Goal: Task Accomplishment & Management: Use online tool/utility

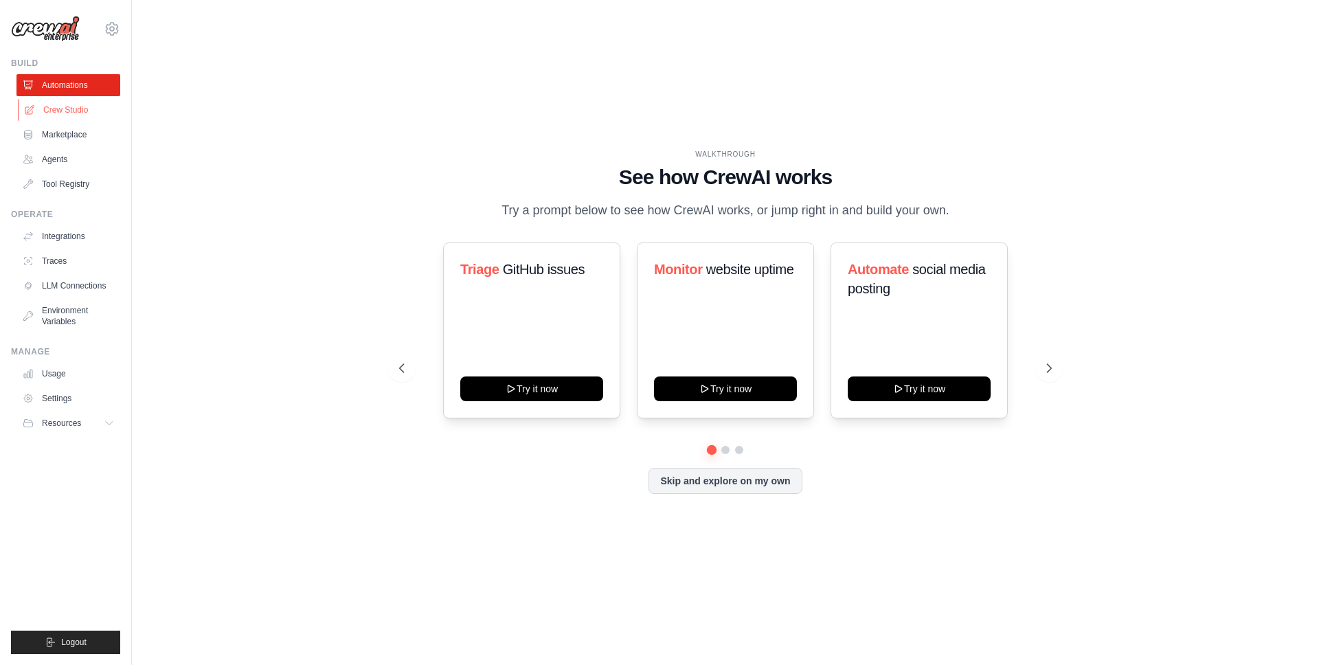
click at [93, 111] on link "Crew Studio" at bounding box center [70, 110] width 104 height 22
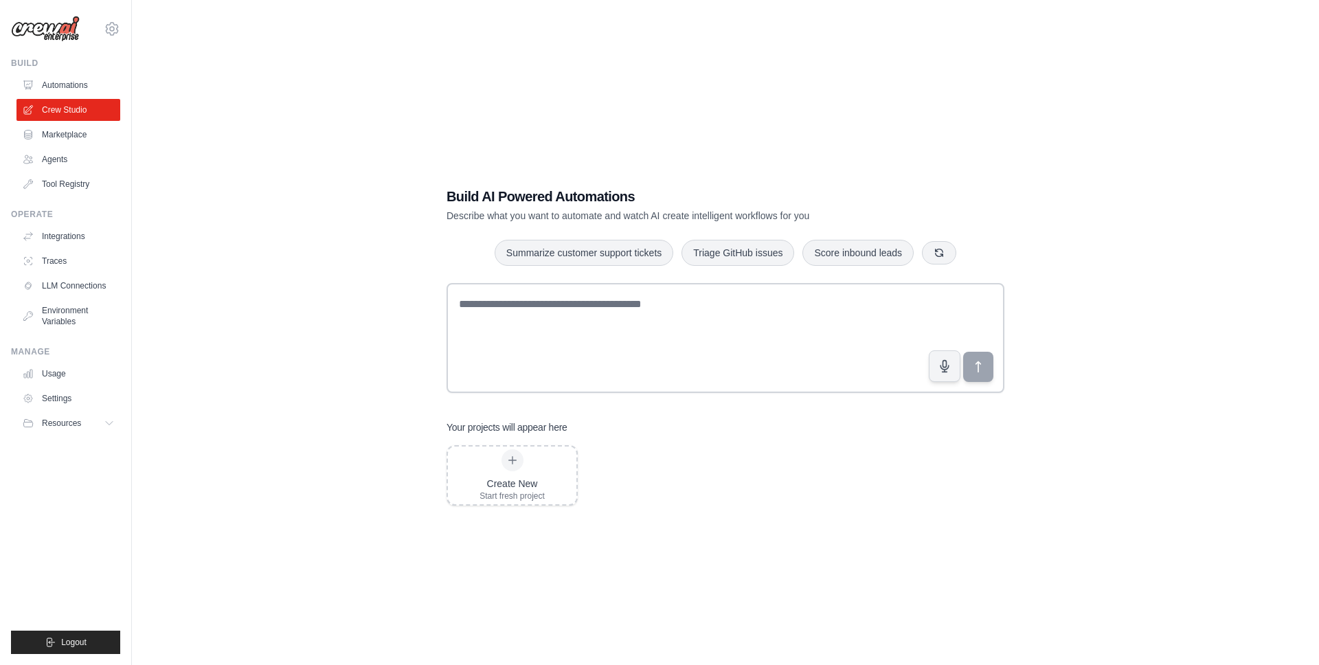
click at [349, 380] on div "Build AI Powered Automations Describe what you want to automate and watch AI cr…" at bounding box center [725, 346] width 1143 height 665
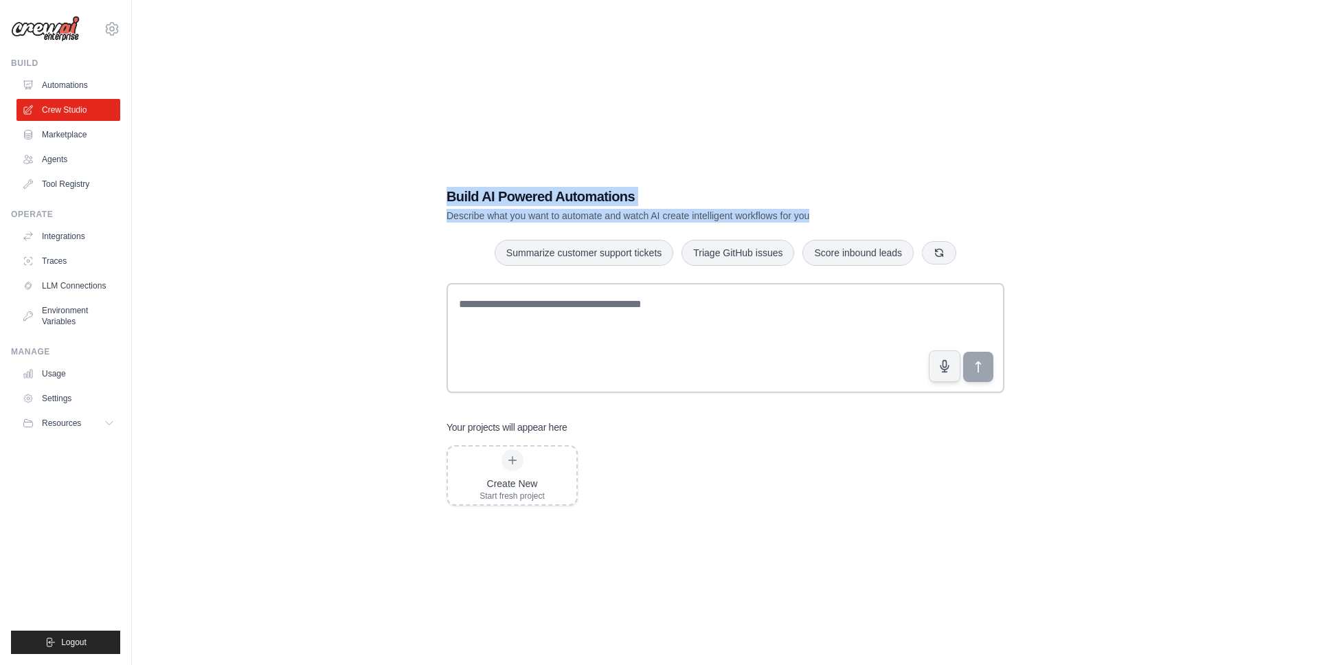
drag, startPoint x: 451, startPoint y: 189, endPoint x: 850, endPoint y: 219, distance: 399.7
click at [849, 220] on div "Build AI Powered Automations Describe what you want to automate and watch AI cr…" at bounding box center [678, 205] width 462 height 36
click at [861, 208] on div "Build AI Powered Automations Describe what you want to automate and watch AI cr…" at bounding box center [678, 205] width 462 height 36
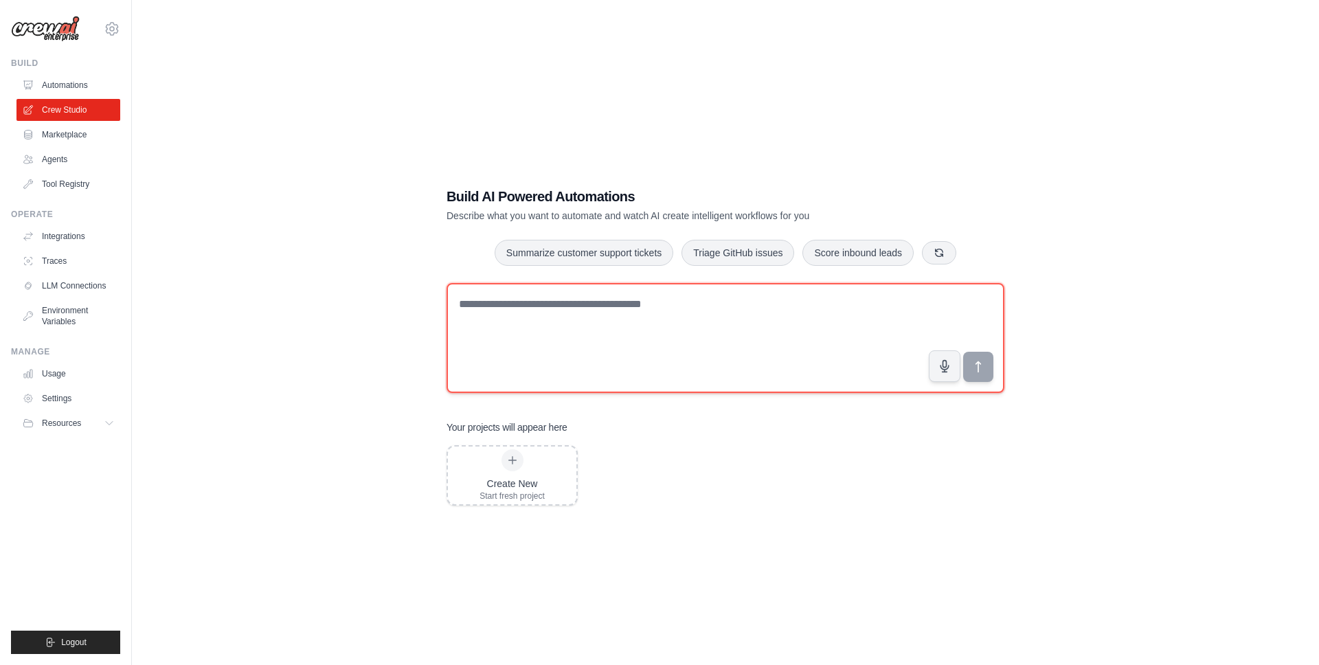
click at [612, 314] on textarea at bounding box center [726, 338] width 558 height 110
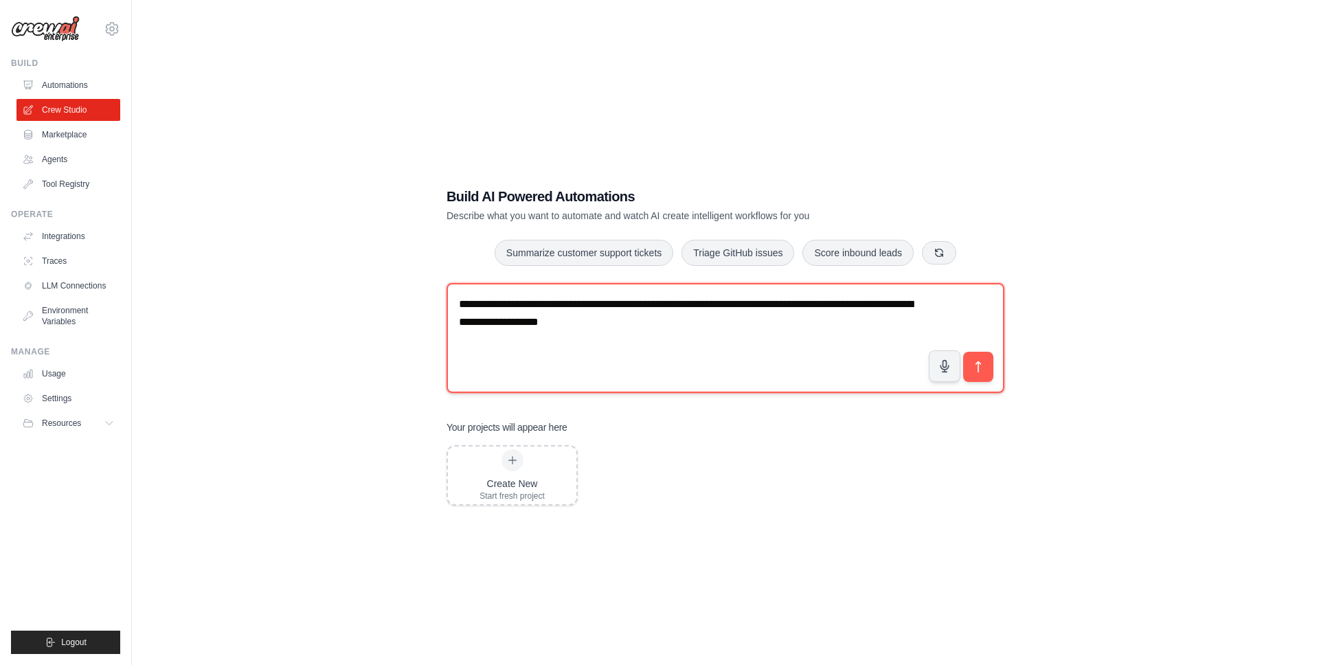
click at [683, 308] on textarea "**********" at bounding box center [726, 338] width 558 height 110
click at [0, 0] on lt-strong "*" at bounding box center [0, 0] width 0 height 0
click at [855, 305] on textarea "**********" at bounding box center [726, 338] width 558 height 110
click at [0, 0] on lt-span "* *********" at bounding box center [0, 0] width 0 height 0
click at [779, 302] on textarea "**********" at bounding box center [726, 338] width 558 height 110
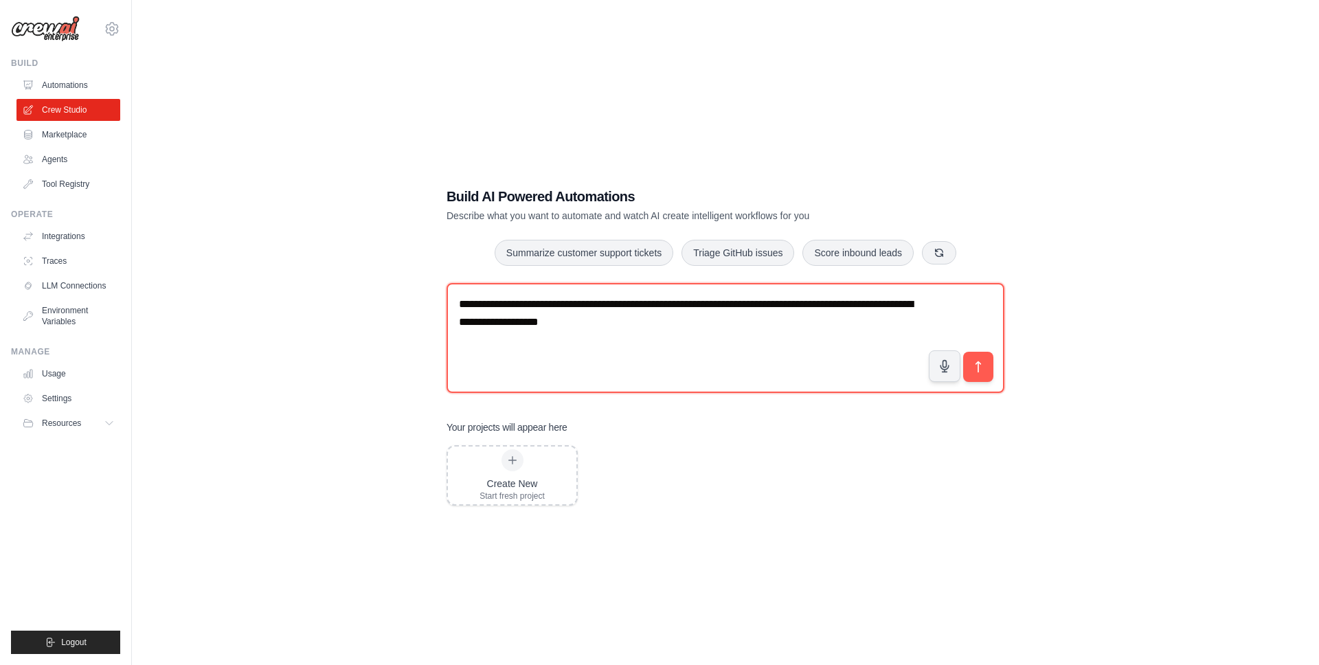
click at [0, 0] on lt-span "******* * **" at bounding box center [0, 0] width 0 height 0
click at [579, 304] on textarea "**********" at bounding box center [726, 338] width 558 height 110
click at [0, 0] on lt-span "*****" at bounding box center [0, 0] width 0 height 0
click at [546, 306] on textarea "**********" at bounding box center [726, 338] width 558 height 110
click at [0, 0] on lt-span "*****" at bounding box center [0, 0] width 0 height 0
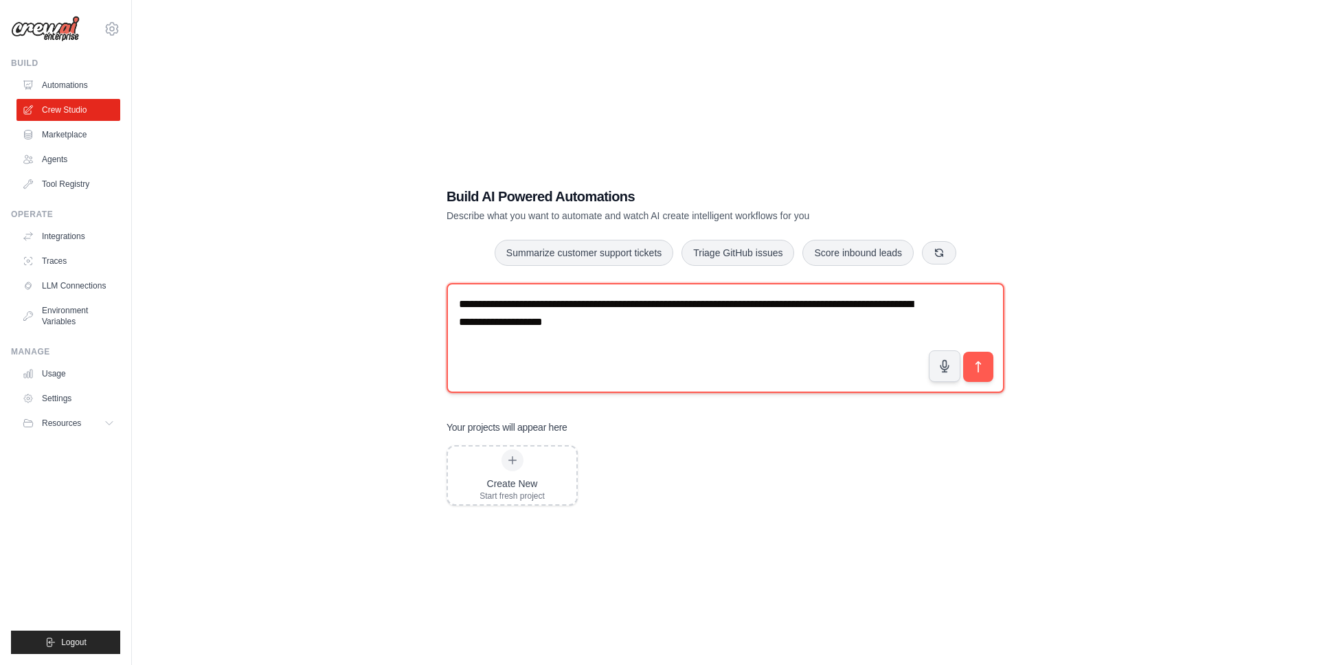
click at [509, 307] on textarea "**********" at bounding box center [726, 338] width 558 height 110
click at [0, 0] on lt-strong "*" at bounding box center [0, 0] width 0 height 0
click at [666, 307] on textarea "**********" at bounding box center [726, 338] width 558 height 110
click at [0, 0] on lt-em "*" at bounding box center [0, 0] width 0 height 0
click at [677, 322] on textarea "**********" at bounding box center [726, 338] width 558 height 110
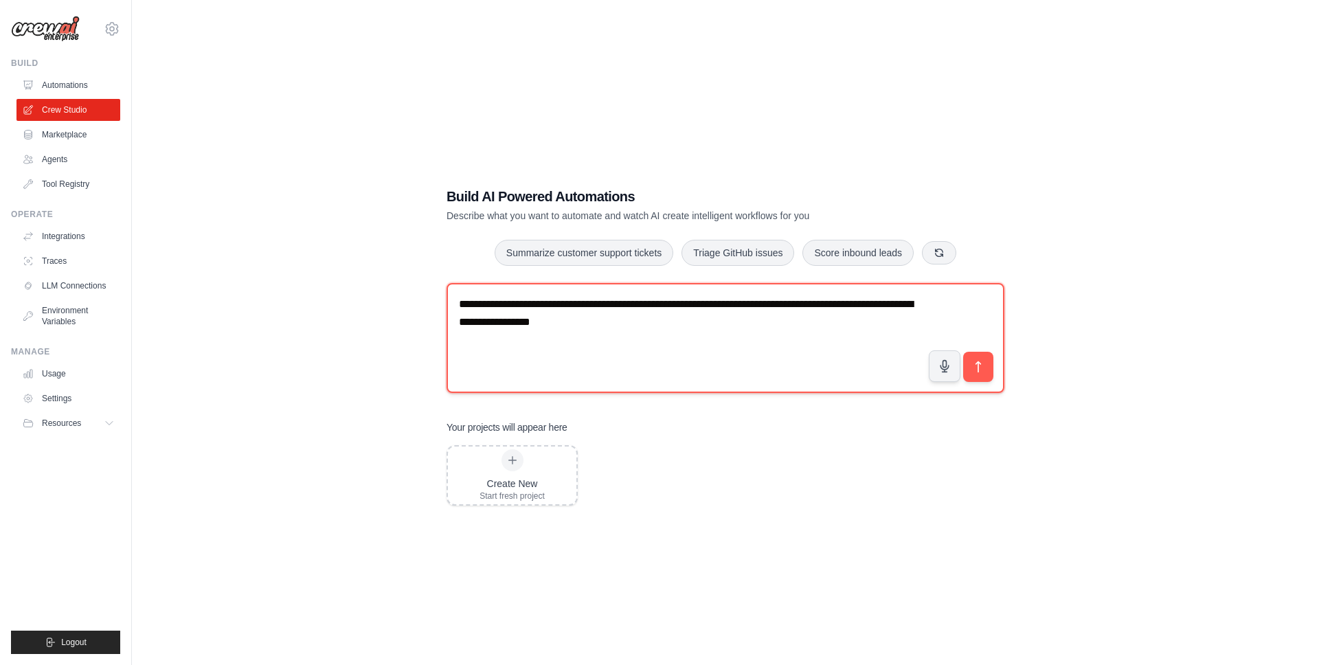
click at [597, 324] on textarea "**********" at bounding box center [726, 338] width 558 height 110
click at [0, 0] on lt-span "******" at bounding box center [0, 0] width 0 height 0
type textarea "**********"
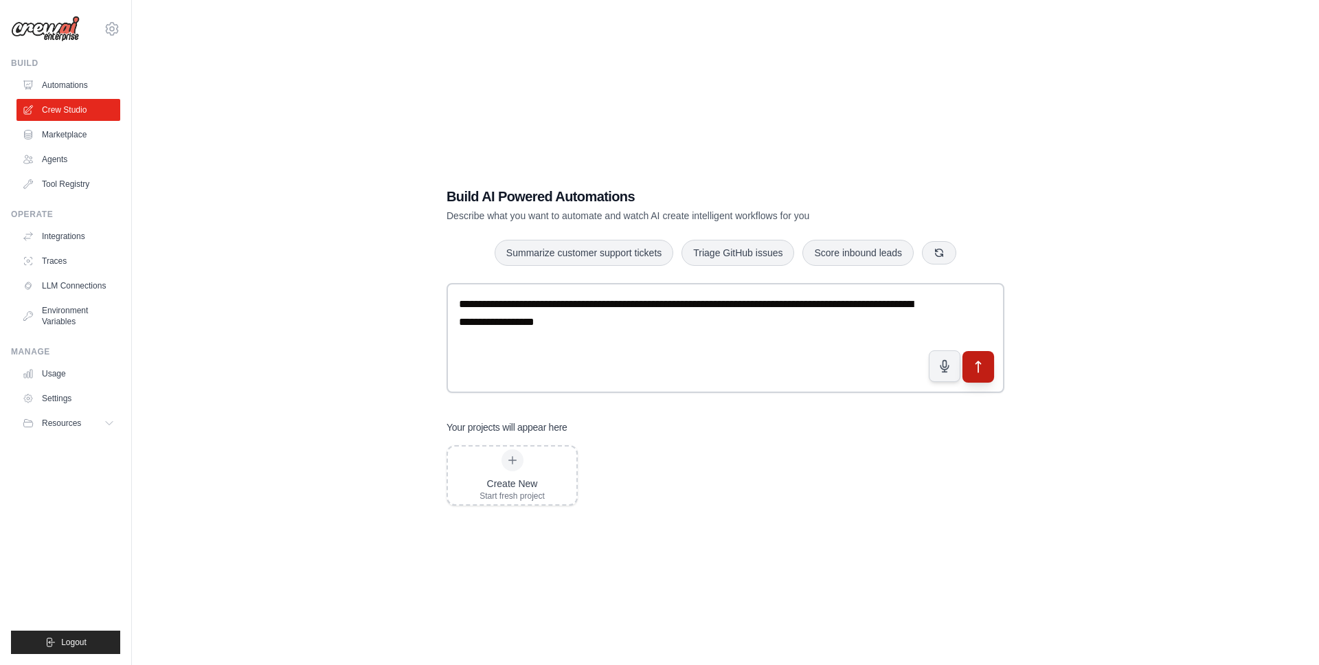
click at [978, 368] on icon "submit" at bounding box center [978, 366] width 5 height 11
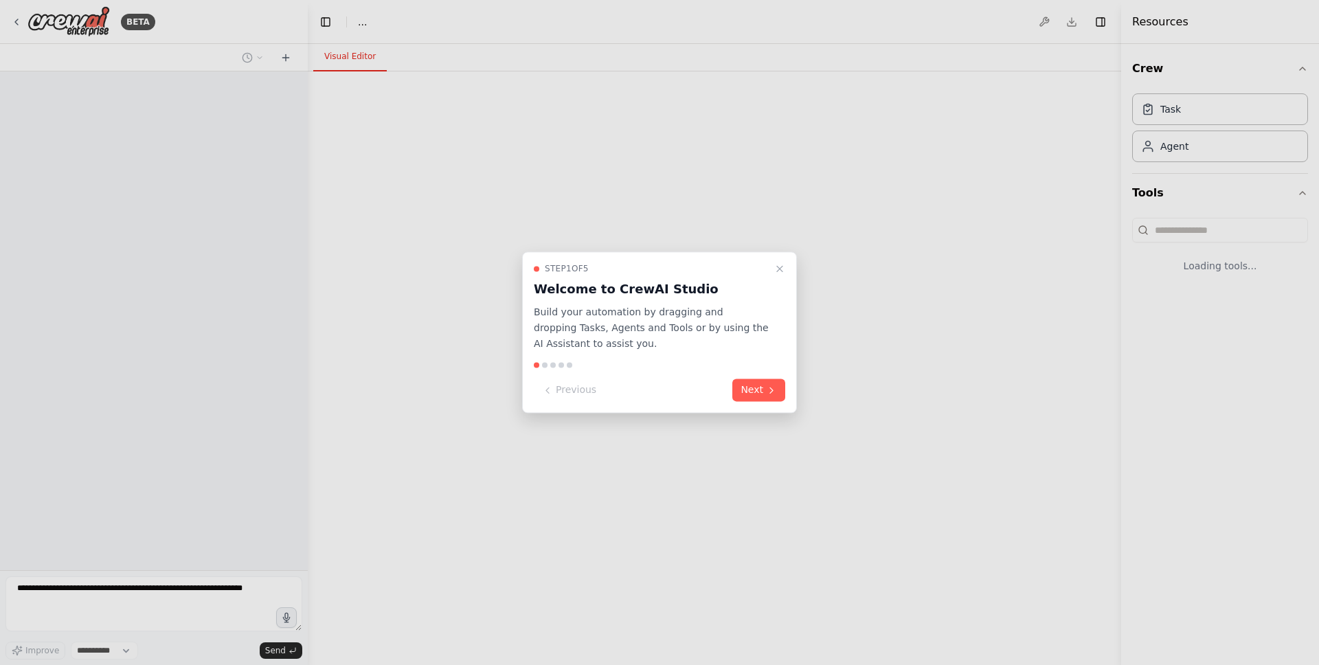
select select "****"
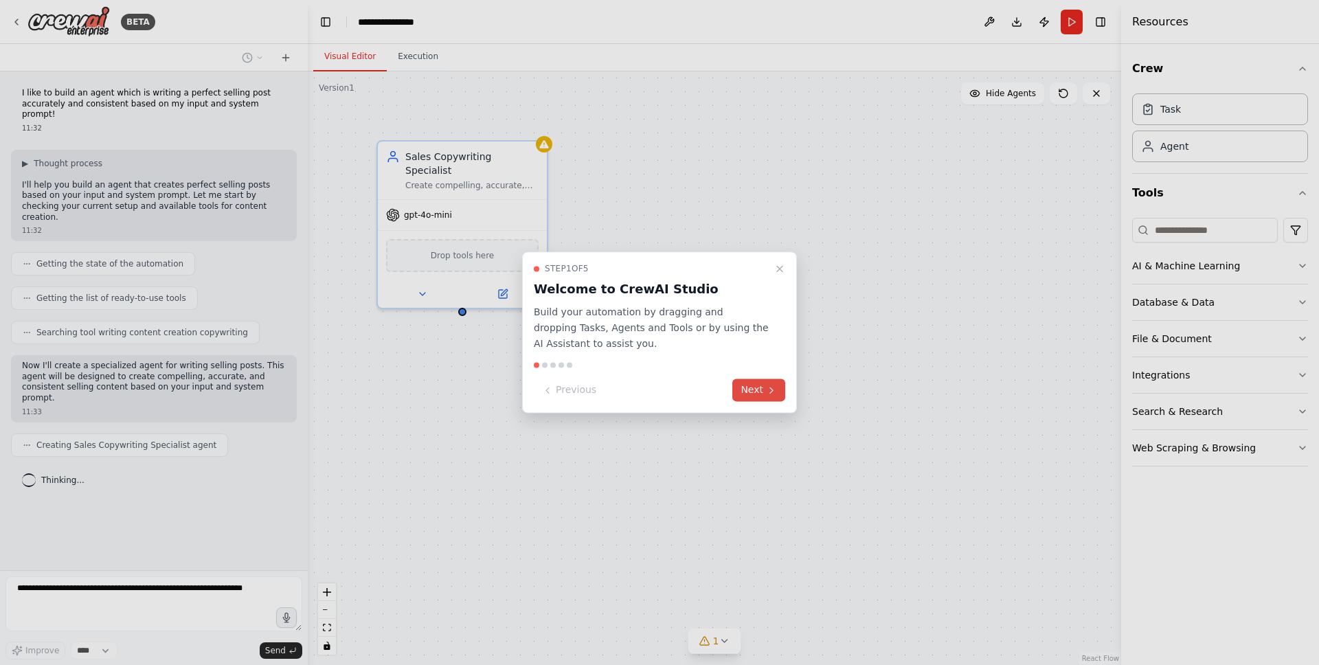
click at [743, 385] on button "Next" at bounding box center [758, 390] width 53 height 23
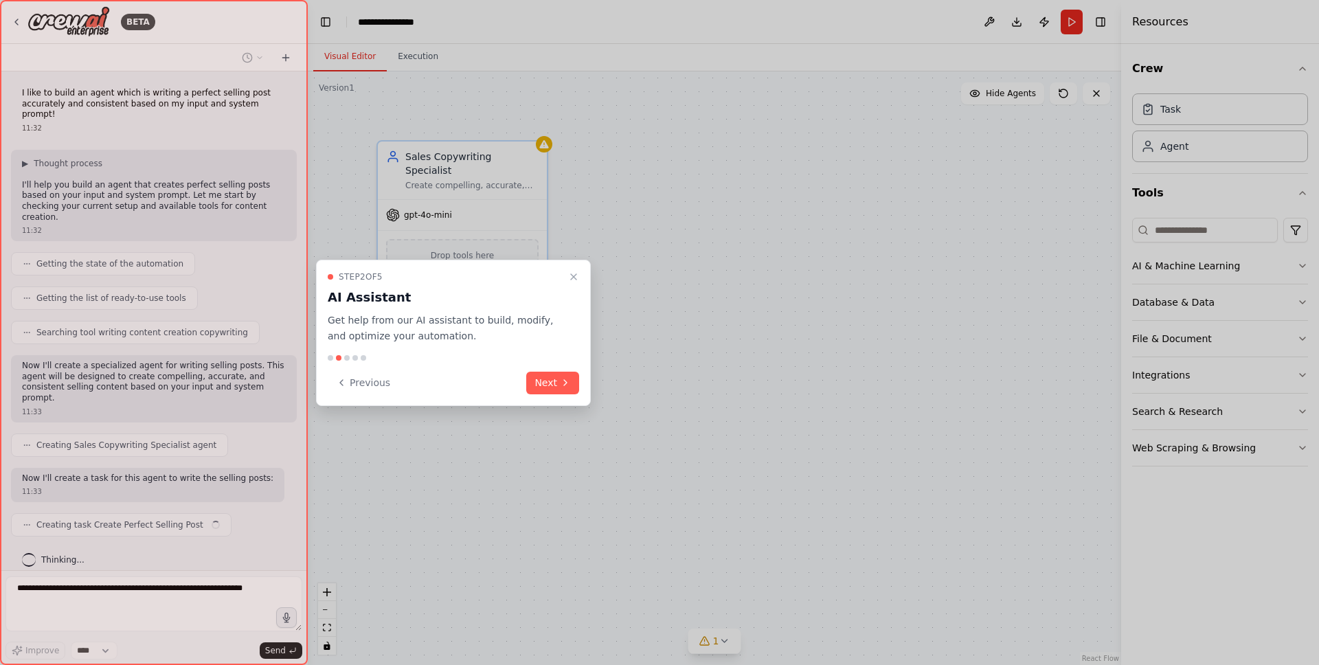
click at [549, 381] on button "Next" at bounding box center [552, 383] width 53 height 23
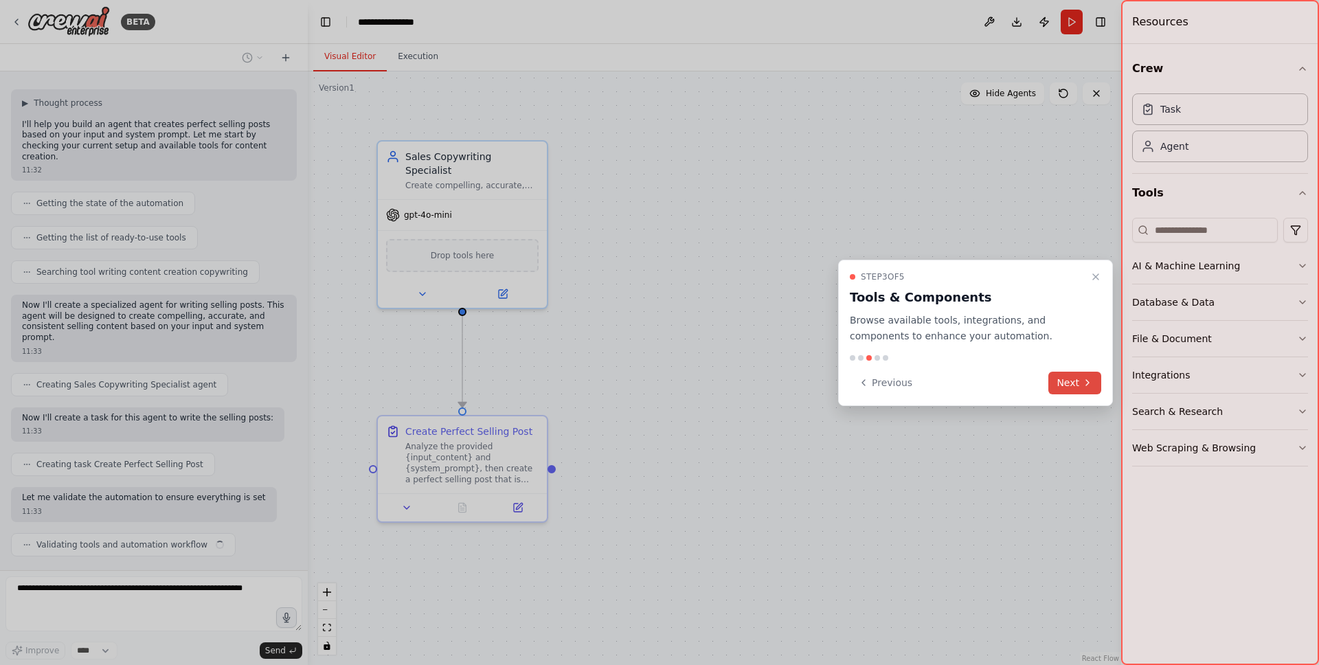
scroll to position [71, 0]
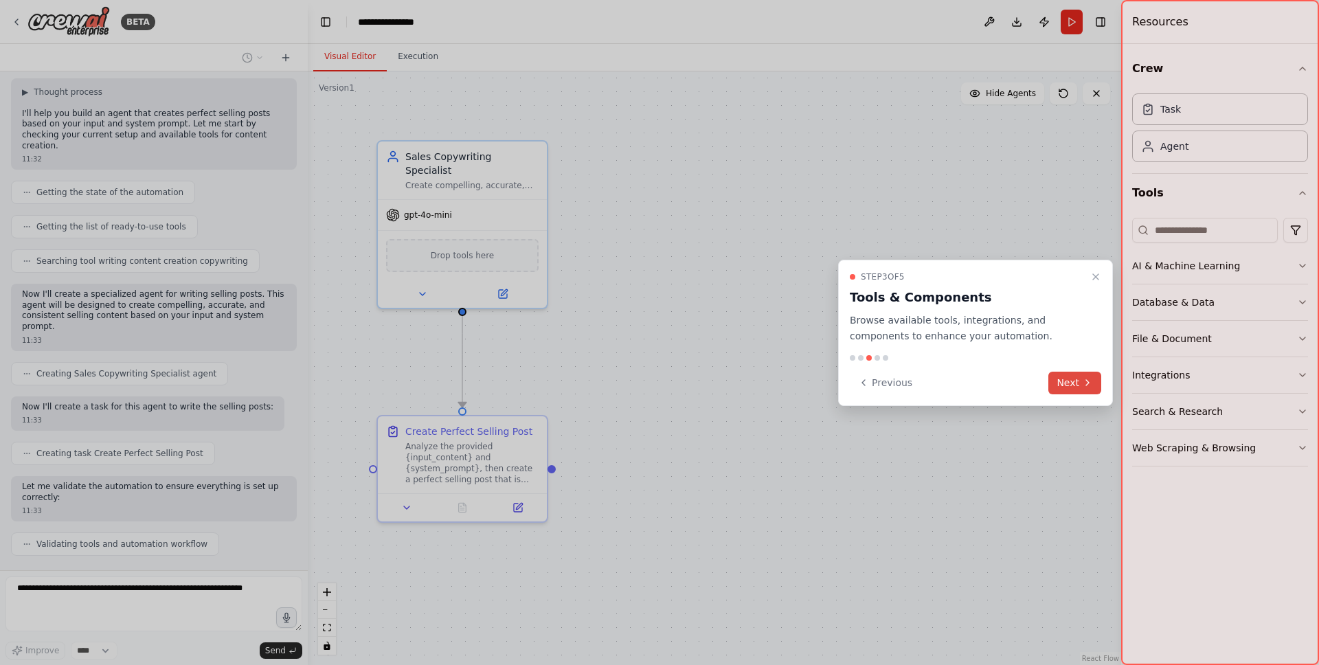
click at [1075, 383] on button "Next" at bounding box center [1075, 383] width 53 height 23
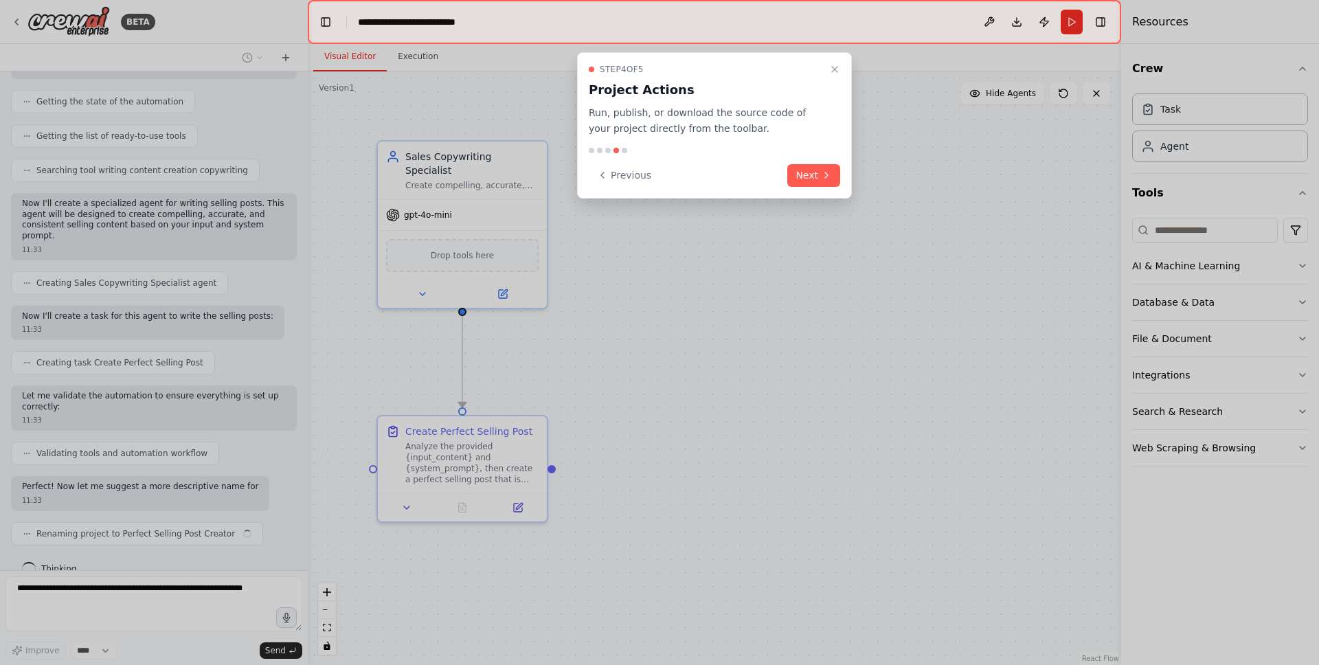
scroll to position [162, 0]
click at [816, 169] on button "Next" at bounding box center [813, 175] width 53 height 23
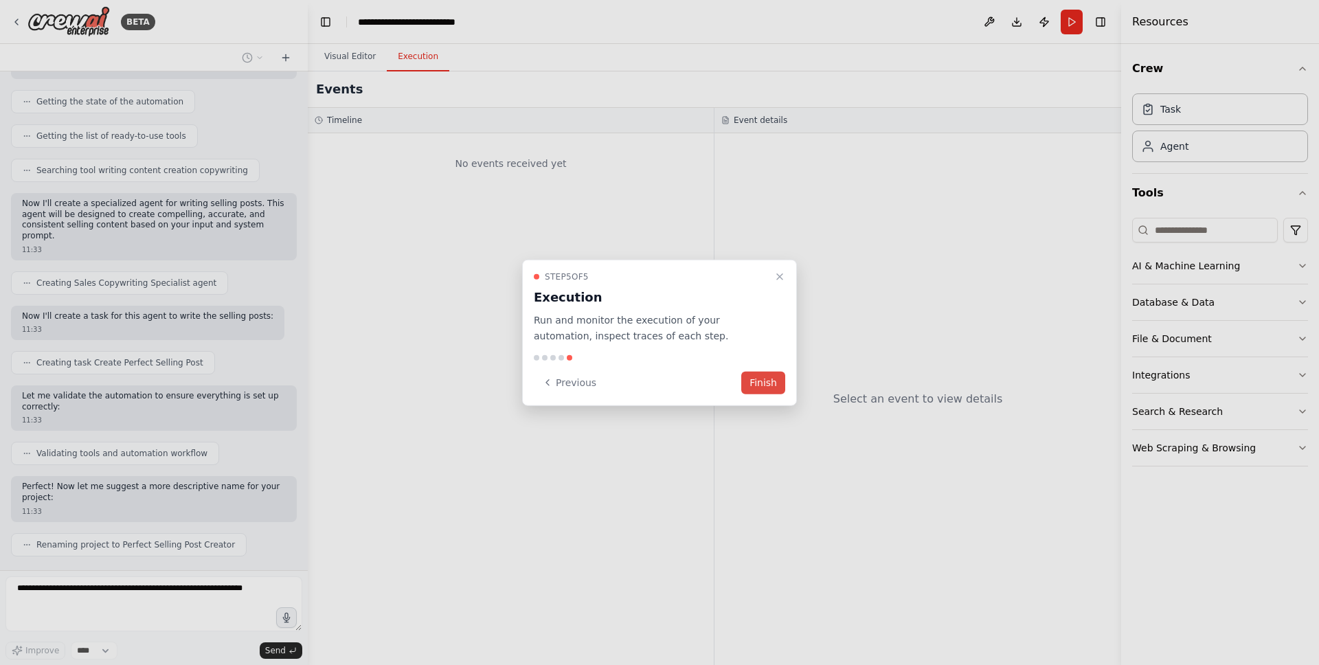
click at [766, 390] on button "Finish" at bounding box center [763, 382] width 44 height 23
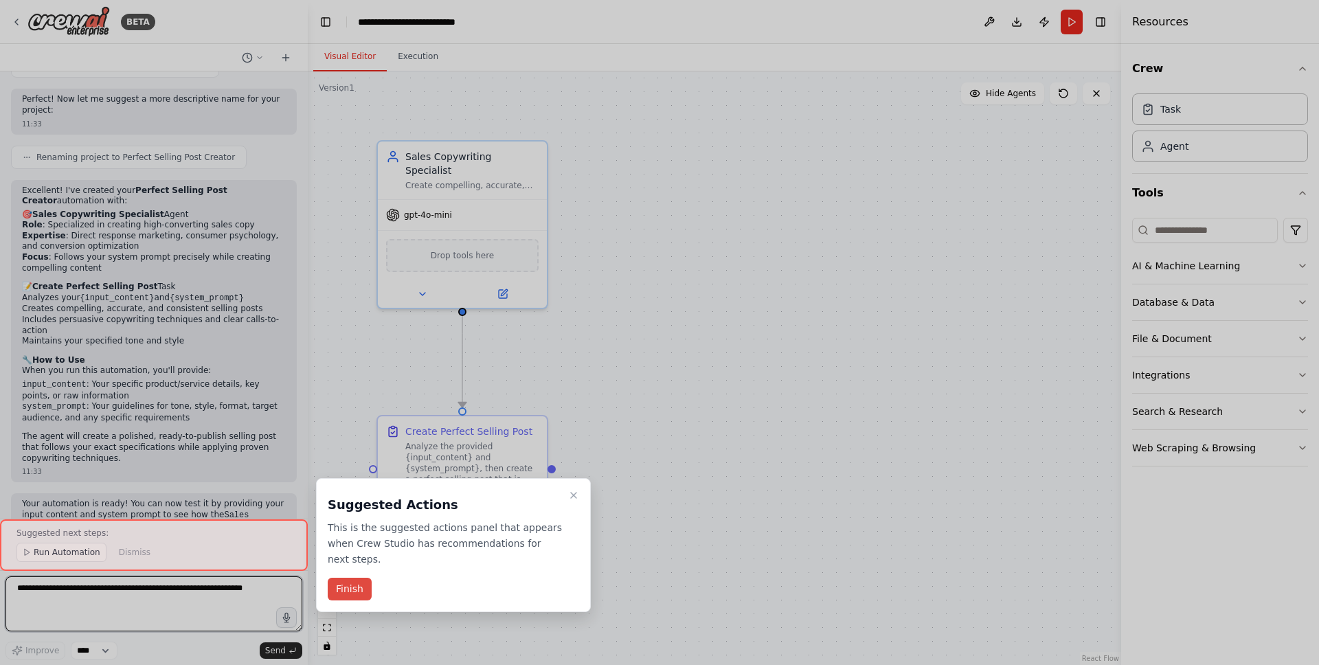
scroll to position [560, 0]
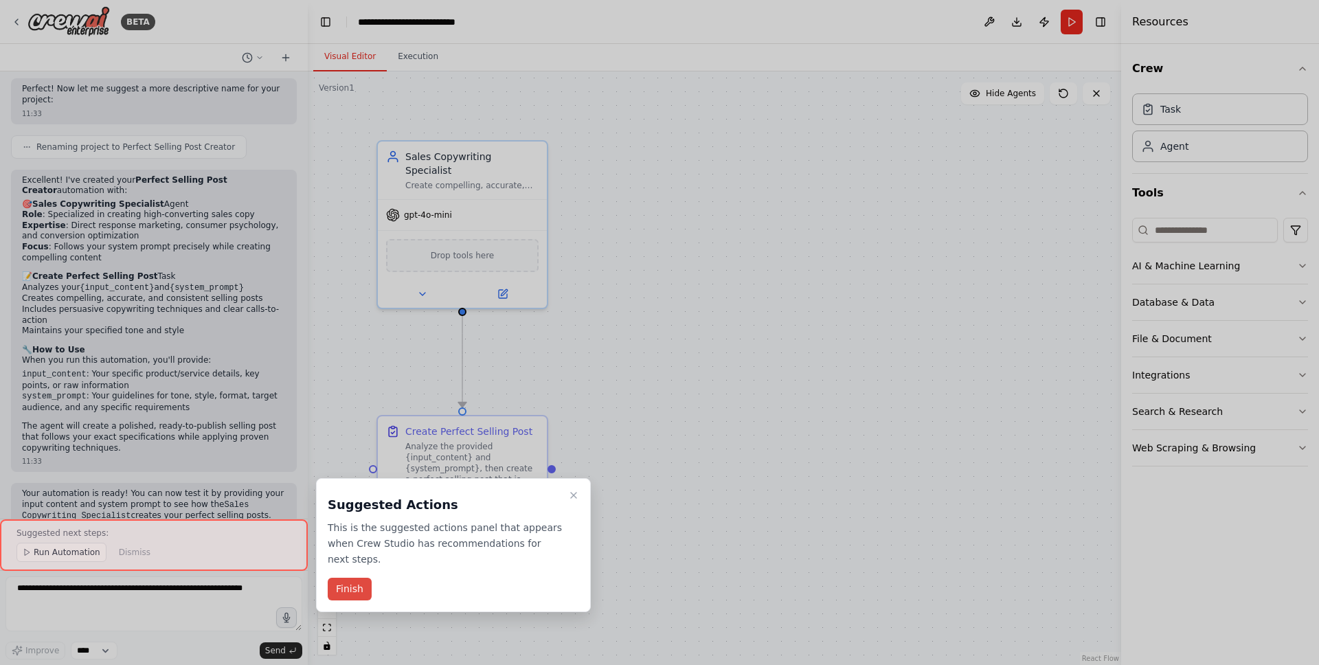
click at [351, 590] on button "Finish" at bounding box center [350, 589] width 44 height 23
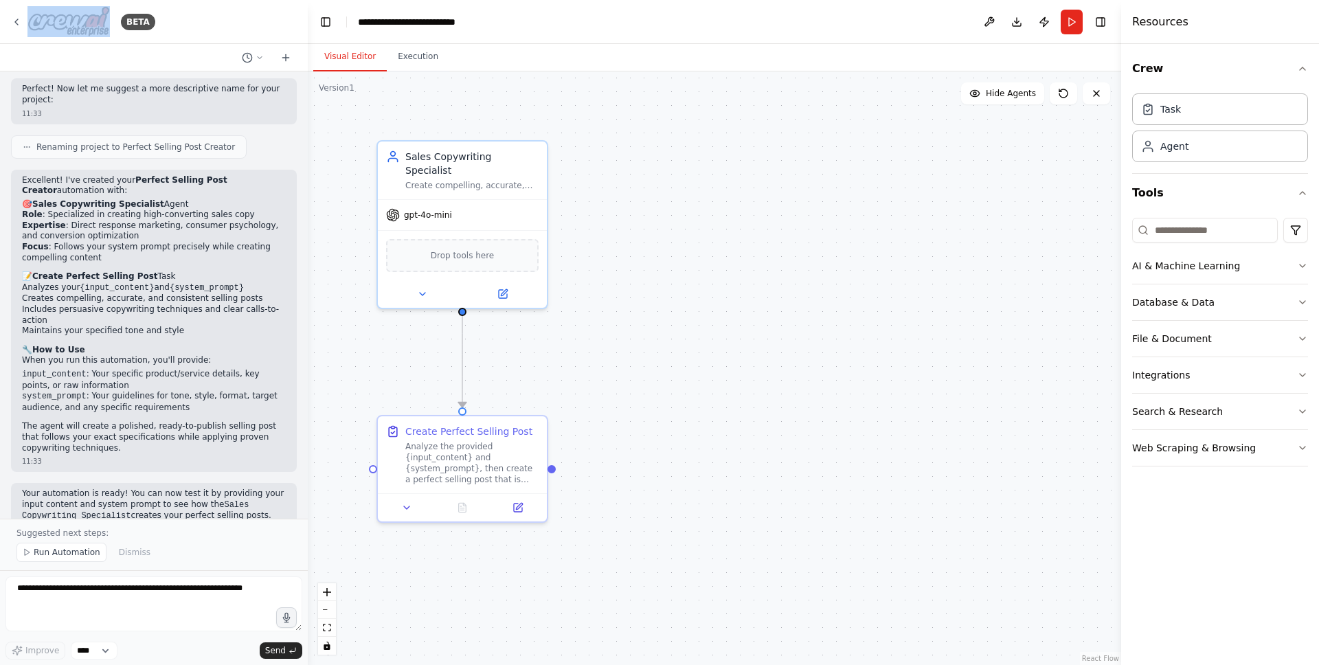
click at [920, 146] on div ".deletable-edge-delete-btn { width: 20px; height: 20px; border: 0px solid #ffff…" at bounding box center [715, 368] width 814 height 594
click at [893, 292] on div ".deletable-edge-delete-btn { width: 20px; height: 20px; border: 0px solid #ffff…" at bounding box center [715, 368] width 814 height 594
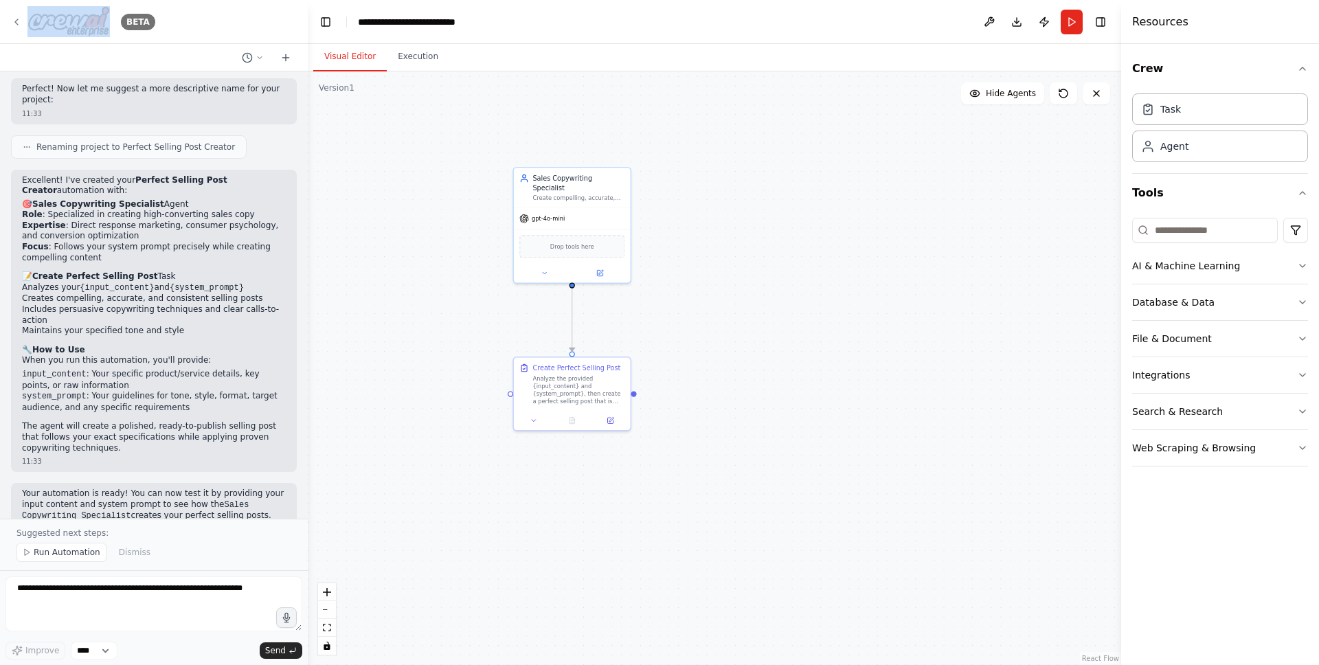
click at [14, 24] on icon at bounding box center [16, 21] width 11 height 11
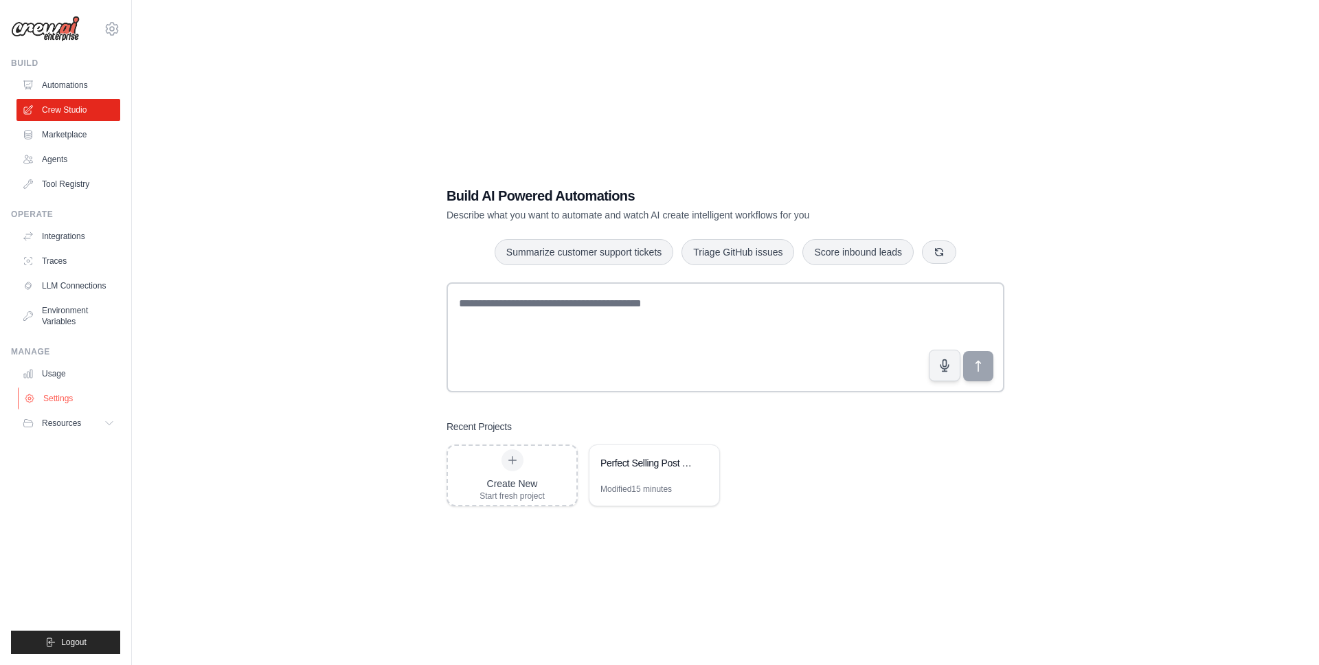
click at [67, 398] on link "Settings" at bounding box center [70, 399] width 104 height 22
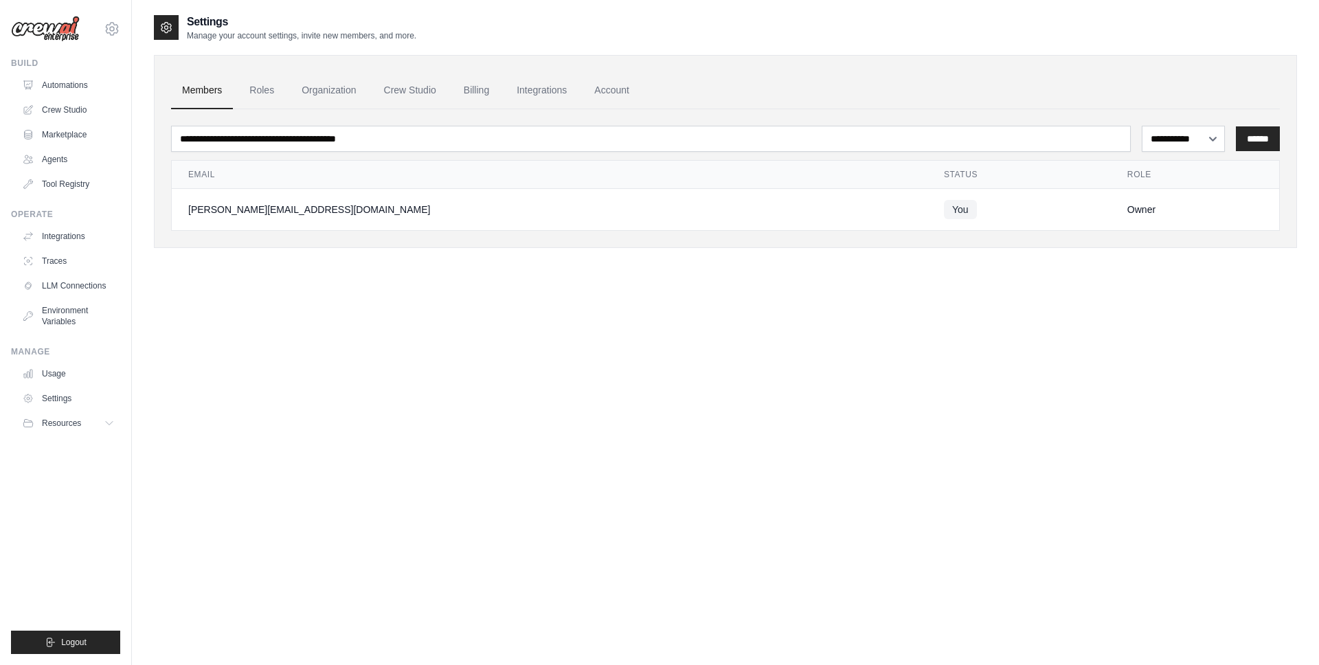
click at [1178, 203] on div "Owner" at bounding box center [1195, 210] width 135 height 14
click at [611, 93] on link "Account" at bounding box center [611, 90] width 57 height 37
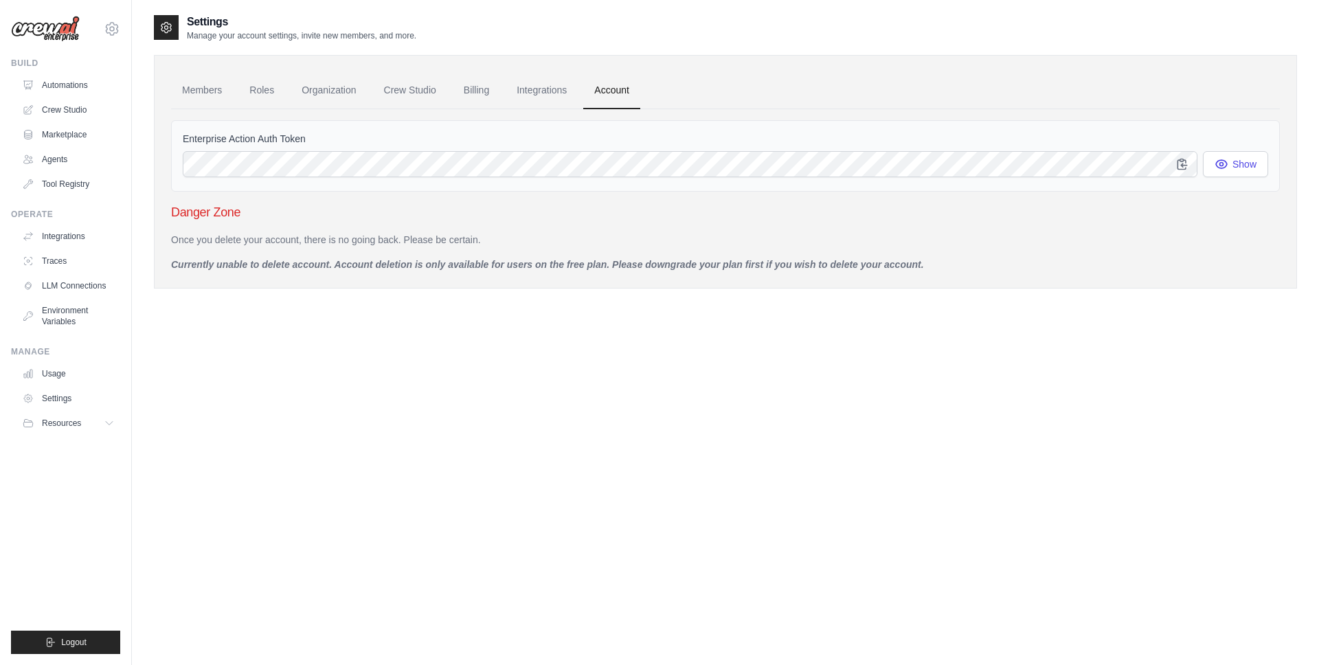
click at [326, 213] on h3 "Danger Zone" at bounding box center [725, 212] width 1109 height 19
drag, startPoint x: 181, startPoint y: 266, endPoint x: 333, endPoint y: 264, distance: 152.6
click at [333, 265] on div "Members Roles Organization Crew Studio Billing Integrations Account Enterprise …" at bounding box center [725, 172] width 1143 height 234
drag, startPoint x: 335, startPoint y: 263, endPoint x: 561, endPoint y: 265, distance: 225.4
click at [560, 265] on p "Currently unable to delete account. Account deletion is only available for user…" at bounding box center [725, 265] width 1109 height 14
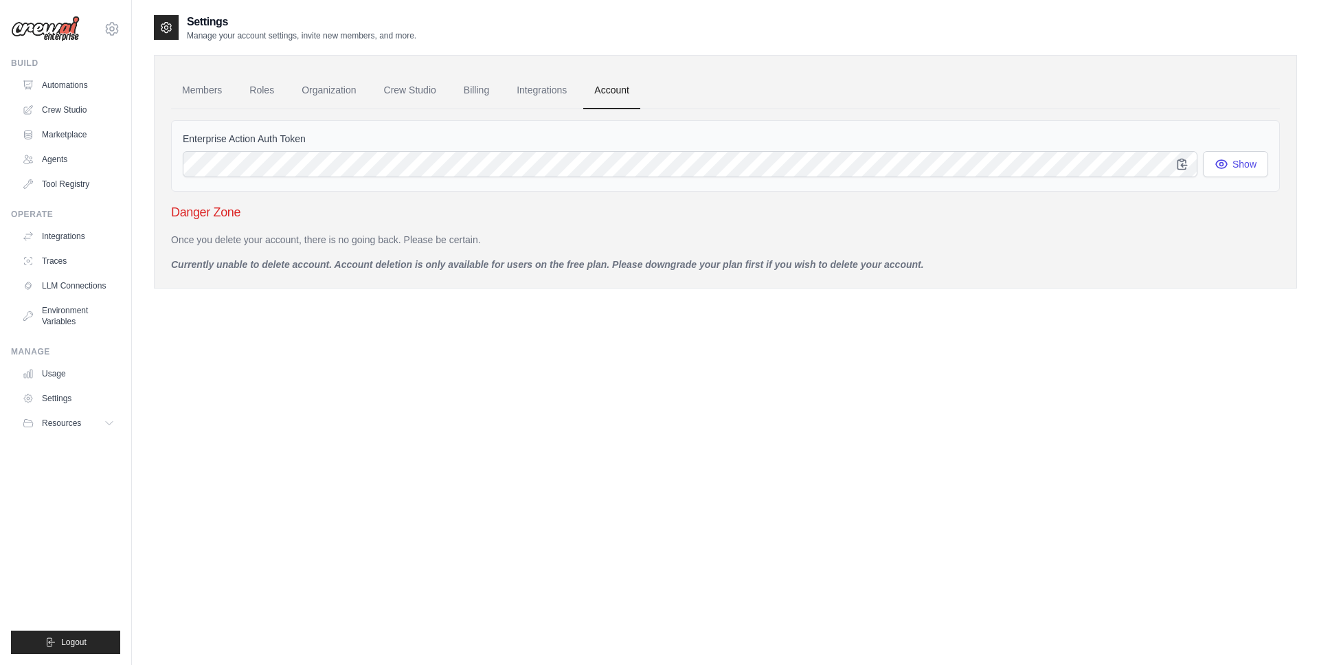
click at [569, 265] on p "Currently unable to delete account. Account deletion is only available for user…" at bounding box center [725, 265] width 1109 height 14
drag, startPoint x: 533, startPoint y: 266, endPoint x: 612, endPoint y: 274, distance: 79.4
click at [610, 274] on div "Members Roles Organization Crew Studio Billing Integrations Account Enterprise …" at bounding box center [725, 172] width 1143 height 234
click at [618, 271] on div "Members Roles Organization Crew Studio Billing Integrations Account Enterprise …" at bounding box center [725, 172] width 1143 height 234
drag, startPoint x: 613, startPoint y: 265, endPoint x: 996, endPoint y: 263, distance: 382.7
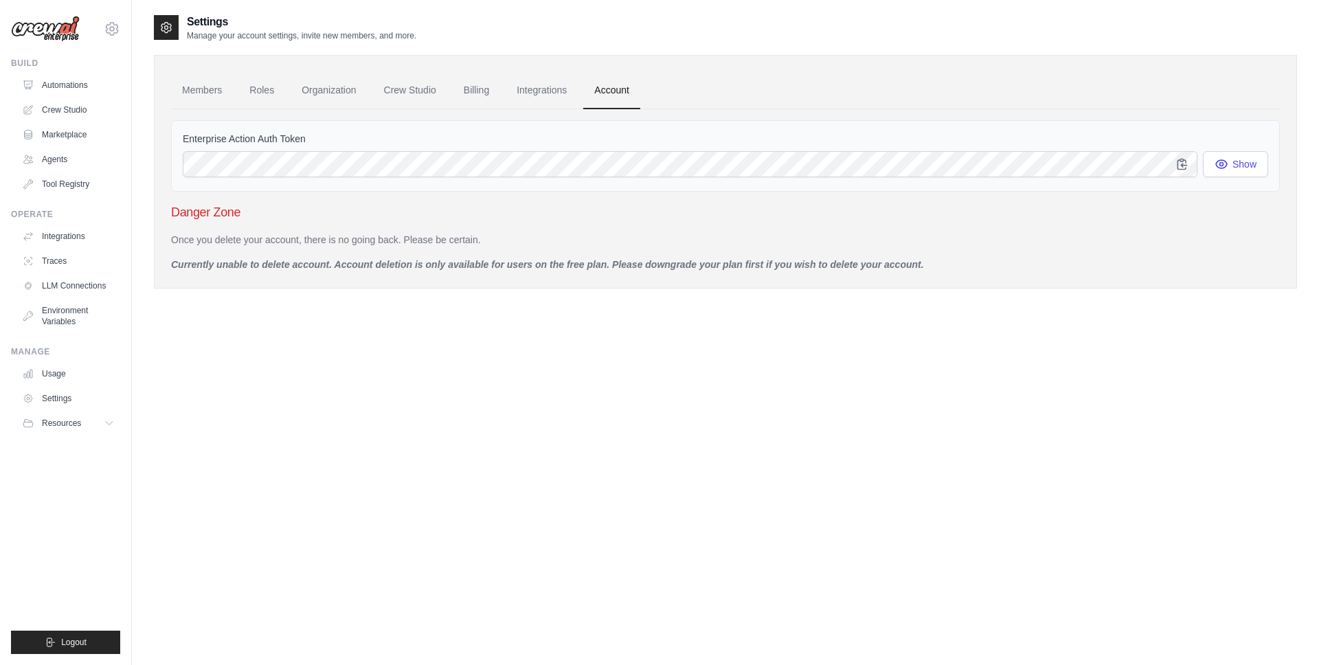
click at [996, 263] on p "Currently unable to delete account. Account deletion is only available for user…" at bounding box center [725, 265] width 1109 height 14
click at [335, 406] on div "Settings Manage your account settings, invite new members, and more. Members Ro…" at bounding box center [725, 346] width 1143 height 665
click at [483, 92] on link "Billing" at bounding box center [476, 90] width 47 height 37
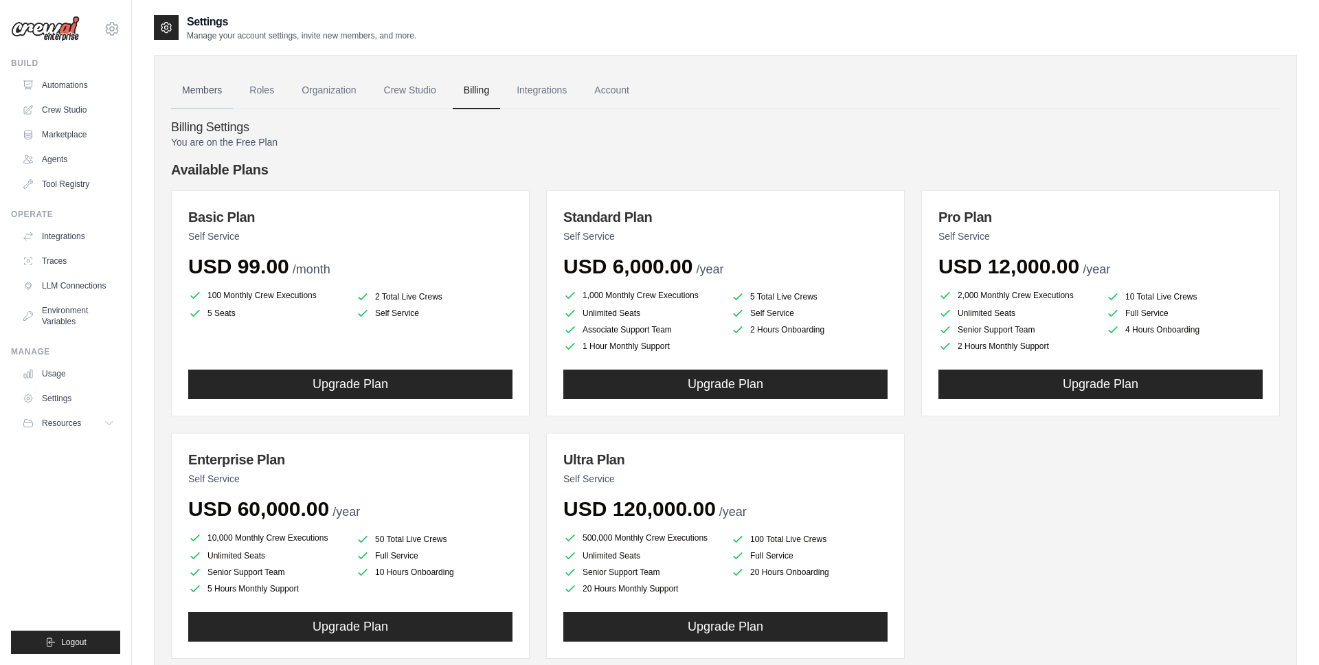
click at [197, 96] on link "Members" at bounding box center [202, 90] width 62 height 37
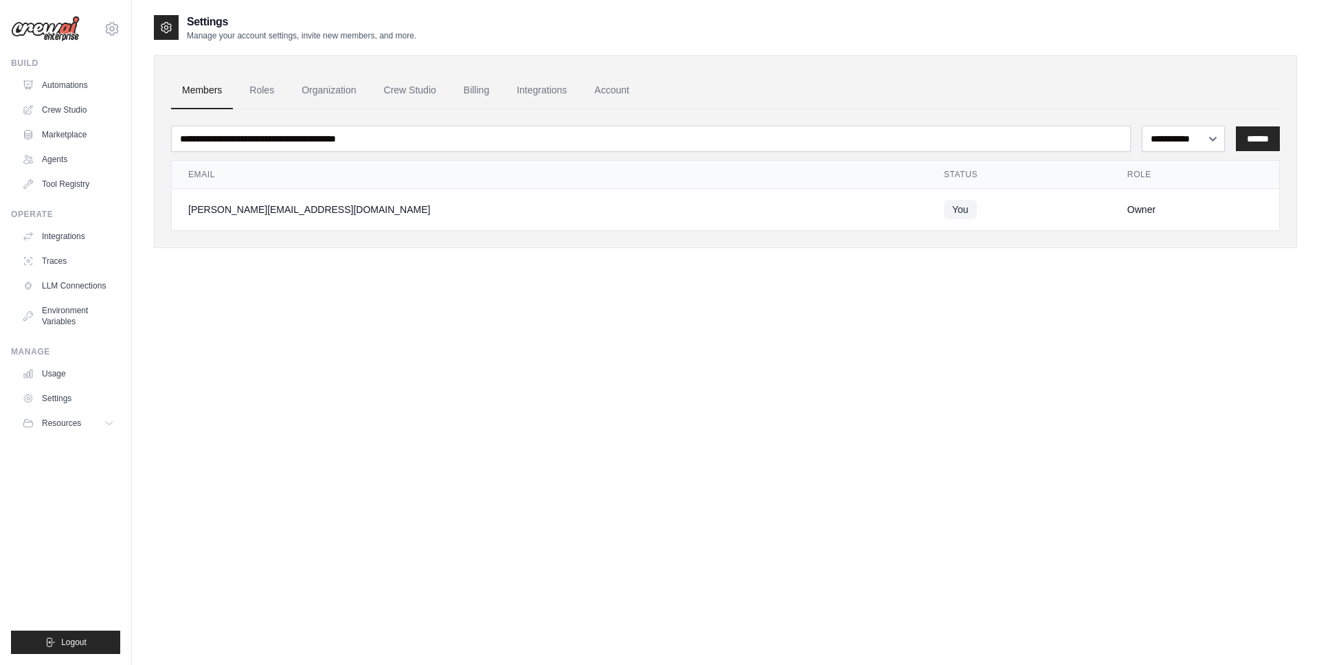
click at [426, 407] on div "**********" at bounding box center [725, 346] width 1143 height 665
click at [78, 399] on link "Settings" at bounding box center [70, 399] width 104 height 22
click at [757, 385] on div "**********" at bounding box center [725, 346] width 1143 height 665
click at [928, 202] on td "You" at bounding box center [1019, 210] width 183 height 42
drag, startPoint x: 369, startPoint y: 208, endPoint x: 603, endPoint y: 197, distance: 234.6
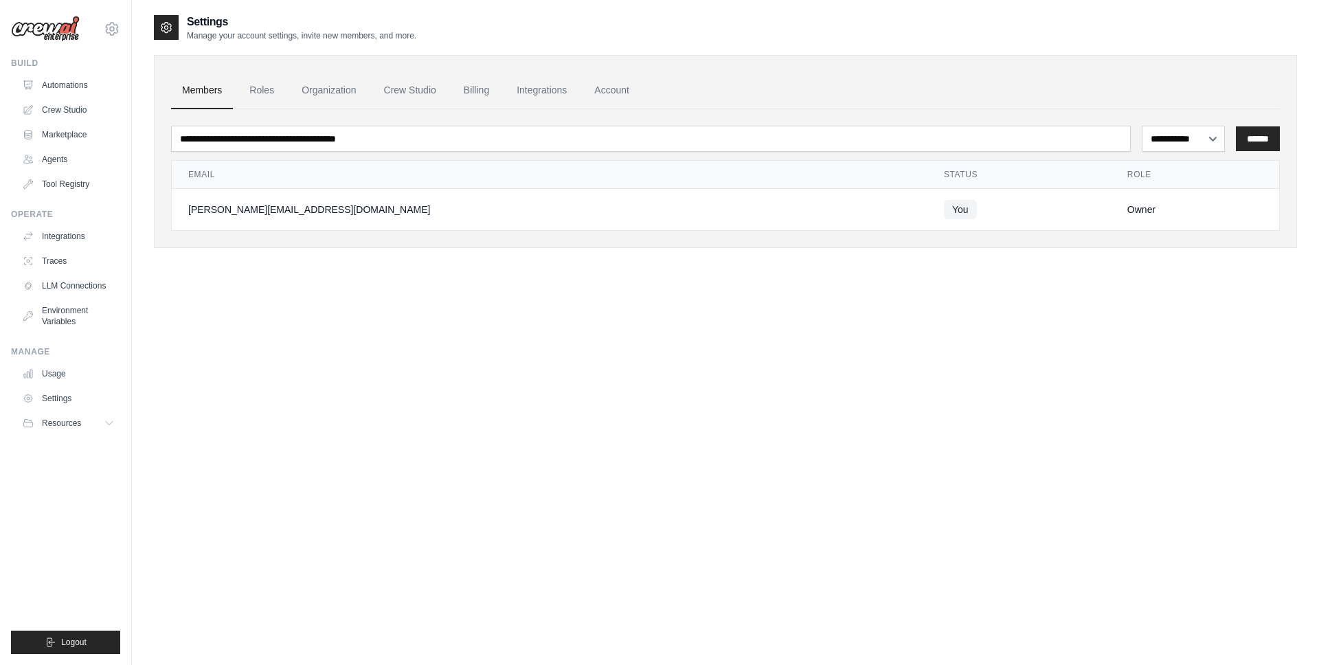
click at [369, 208] on div "[PERSON_NAME][EMAIL_ADDRESS][DOMAIN_NAME]" at bounding box center [549, 210] width 723 height 14
drag, startPoint x: 605, startPoint y: 197, endPoint x: 1057, endPoint y: 198, distance: 452.1
click at [912, 199] on tr "[PERSON_NAME][EMAIL_ADDRESS][DOMAIN_NAME] You Owner" at bounding box center [726, 210] width 1108 height 42
click at [1111, 197] on td "Owner" at bounding box center [1195, 210] width 168 height 42
click at [618, 95] on link "Account" at bounding box center [611, 90] width 57 height 37
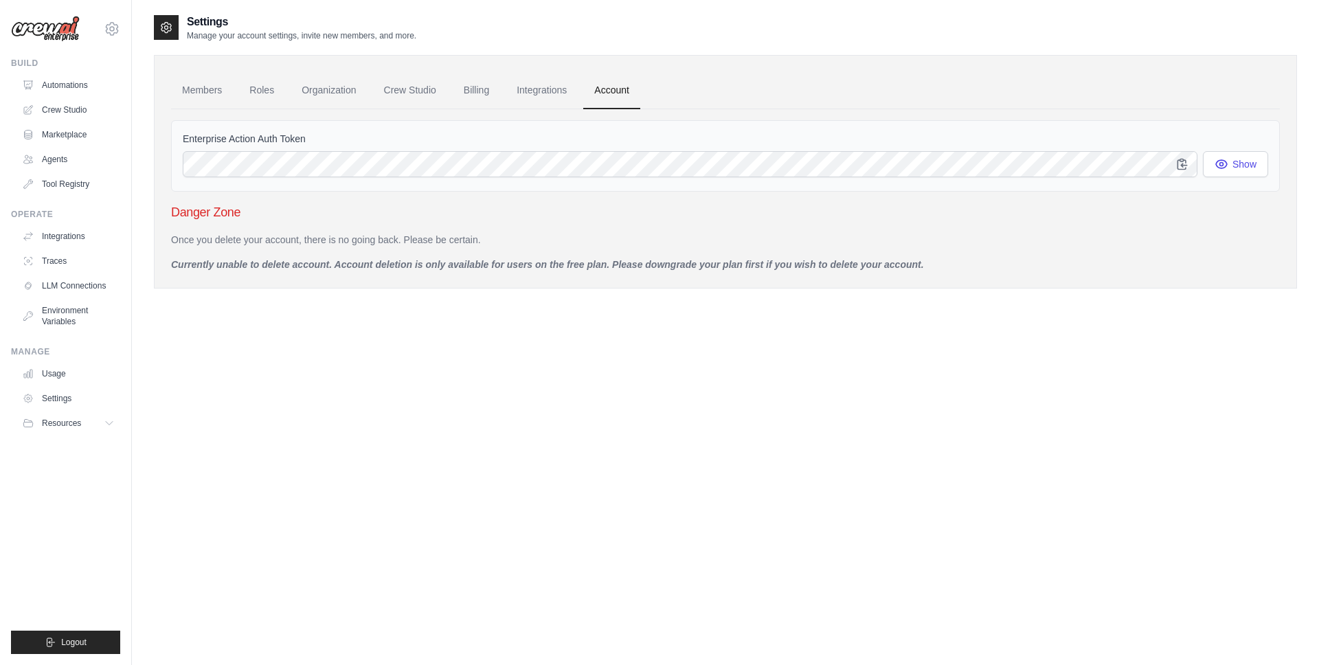
click at [551, 101] on link "Integrations" at bounding box center [542, 90] width 72 height 37
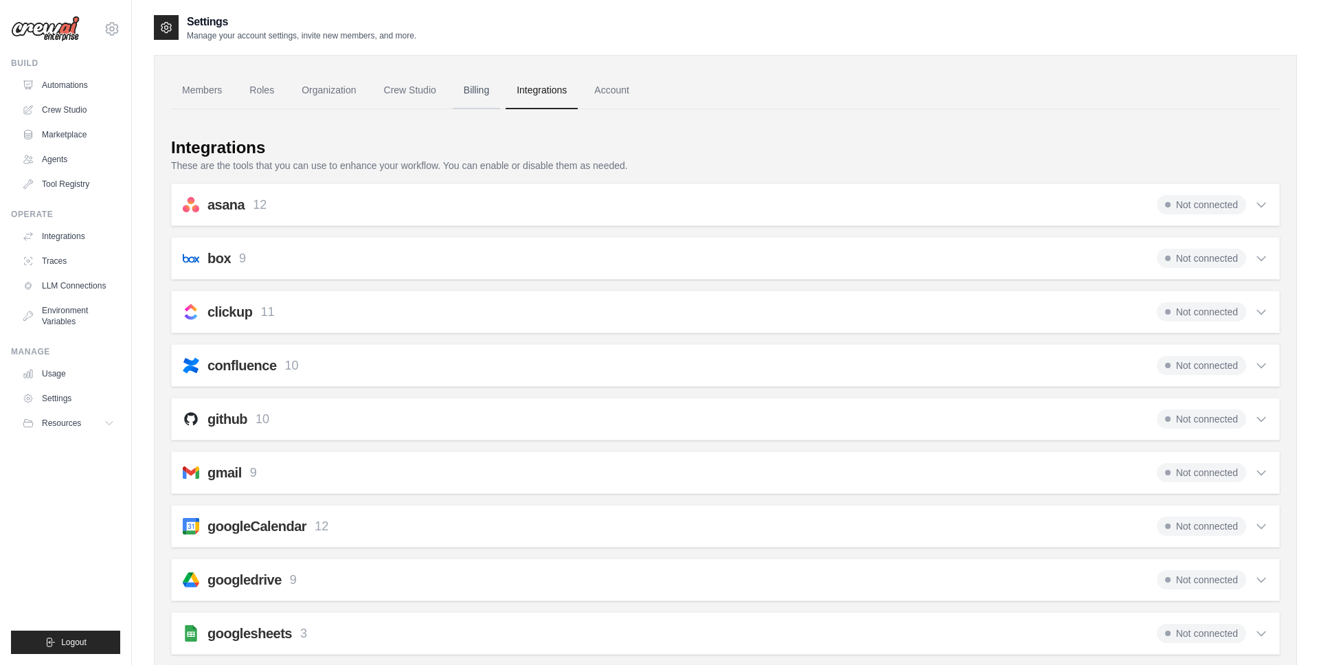
click at [481, 97] on link "Billing" at bounding box center [476, 90] width 47 height 37
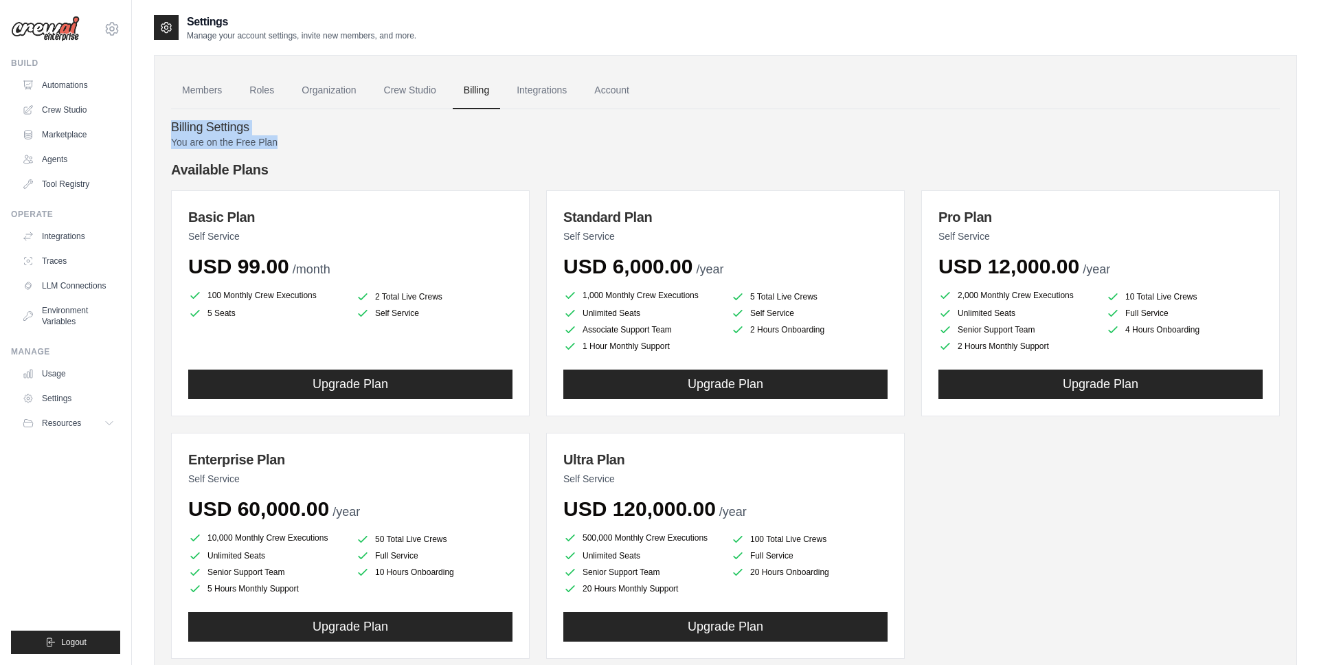
drag, startPoint x: 299, startPoint y: 143, endPoint x: 168, endPoint y: 131, distance: 131.8
click at [168, 131] on div "Members Roles Organization Crew Studio Billing Integrations Account Billing Set…" at bounding box center [725, 380] width 1143 height 651
click at [167, 131] on div "Members Roles Organization Crew Studio Billing Integrations Account Billing Set…" at bounding box center [725, 380] width 1143 height 651
drag, startPoint x: 175, startPoint y: 127, endPoint x: 328, endPoint y: 144, distance: 154.9
click at [327, 144] on div "Members Roles Organization Crew Studio Billing Integrations Account Billing Set…" at bounding box center [725, 380] width 1143 height 651
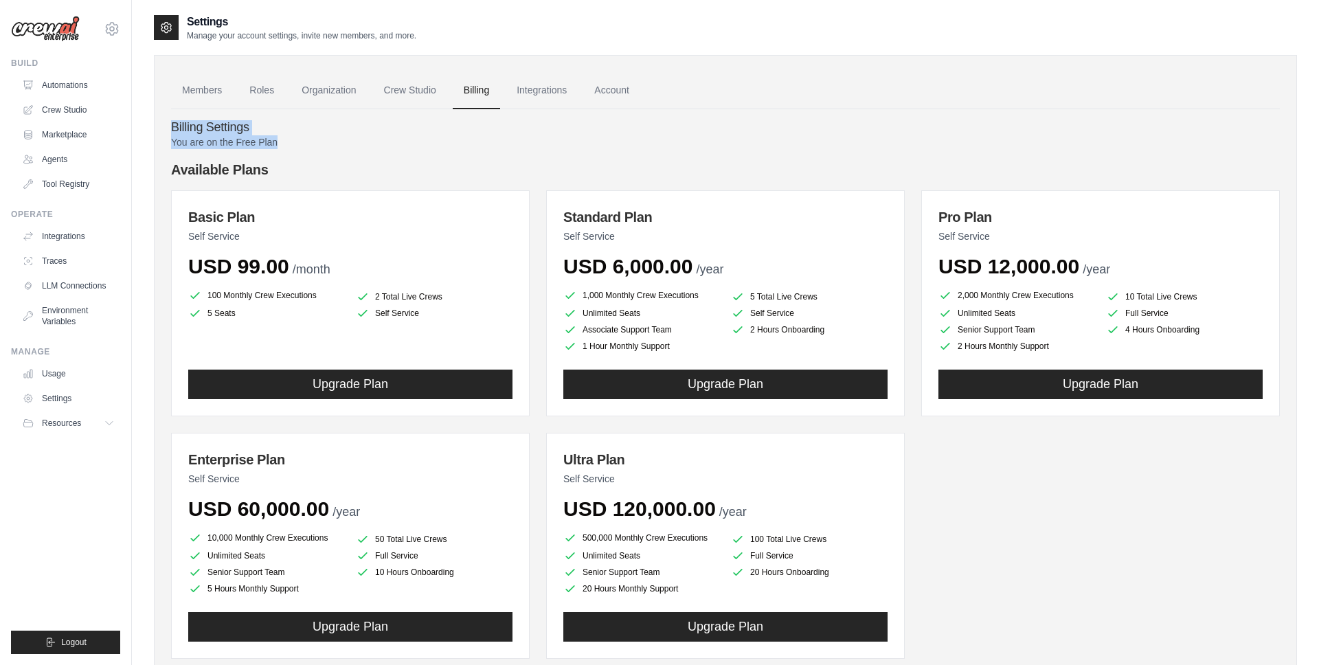
click at [328, 144] on p "You are on the Free Plan" at bounding box center [725, 142] width 1109 height 14
drag, startPoint x: 320, startPoint y: 142, endPoint x: 212, endPoint y: 132, distance: 109.1
click at [212, 132] on div "Billing Settings You are on the Free Plan Available Plans Basic Plan Self Servi…" at bounding box center [725, 398] width 1109 height 579
drag, startPoint x: 212, startPoint y: 132, endPoint x: 318, endPoint y: 131, distance: 106.5
click at [212, 132] on h4 "Billing Settings" at bounding box center [725, 127] width 1109 height 15
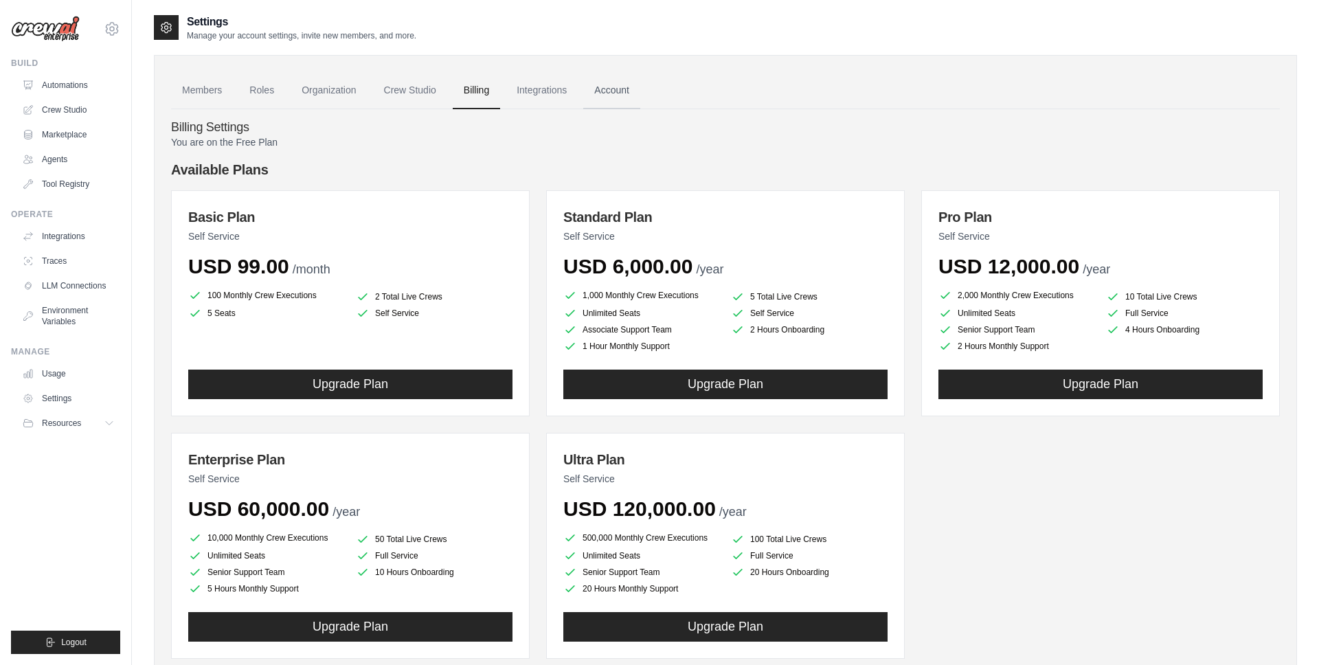
click at [625, 97] on link "Account" at bounding box center [611, 90] width 57 height 37
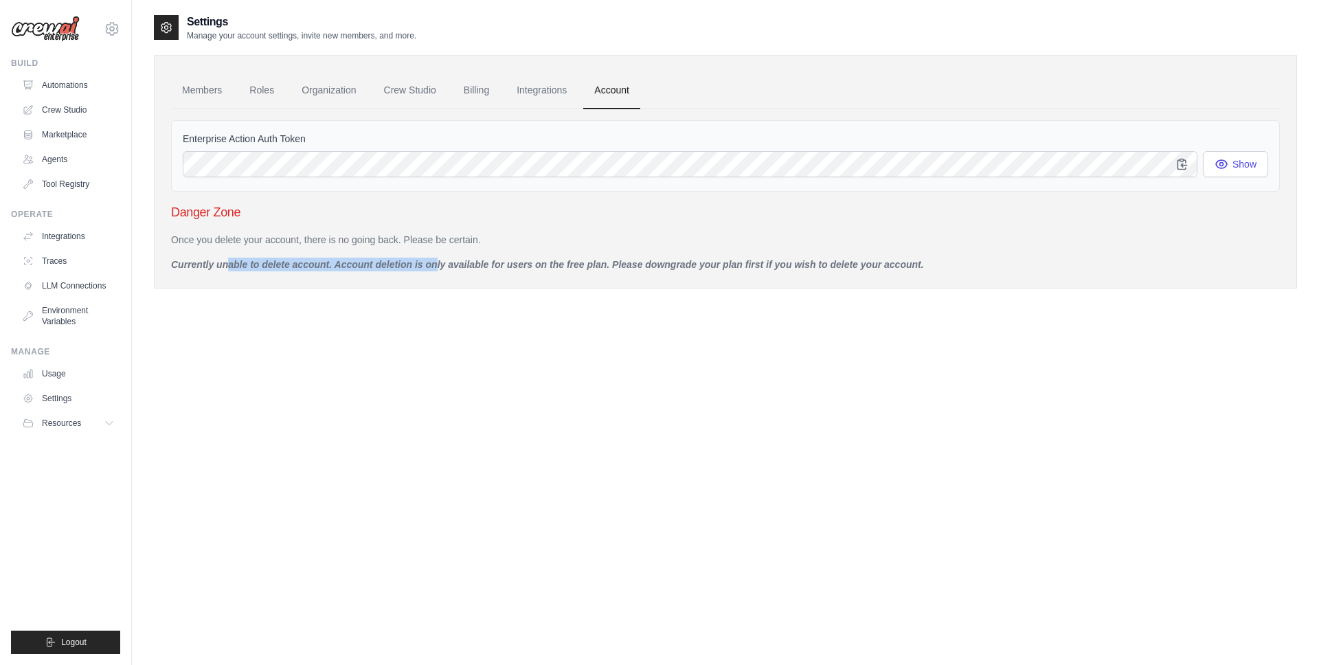
drag, startPoint x: 176, startPoint y: 263, endPoint x: 421, endPoint y: 261, distance: 244.6
click at [412, 262] on p "Currently unable to delete account. Account deletion is only available for user…" at bounding box center [725, 265] width 1109 height 14
click at [421, 261] on p "Currently unable to delete account. Account deletion is only available for user…" at bounding box center [725, 265] width 1109 height 14
drag, startPoint x: 332, startPoint y: 262, endPoint x: 1054, endPoint y: 262, distance: 722.2
click at [1049, 262] on p "Currently unable to delete account. Account deletion is only available for user…" at bounding box center [725, 265] width 1109 height 14
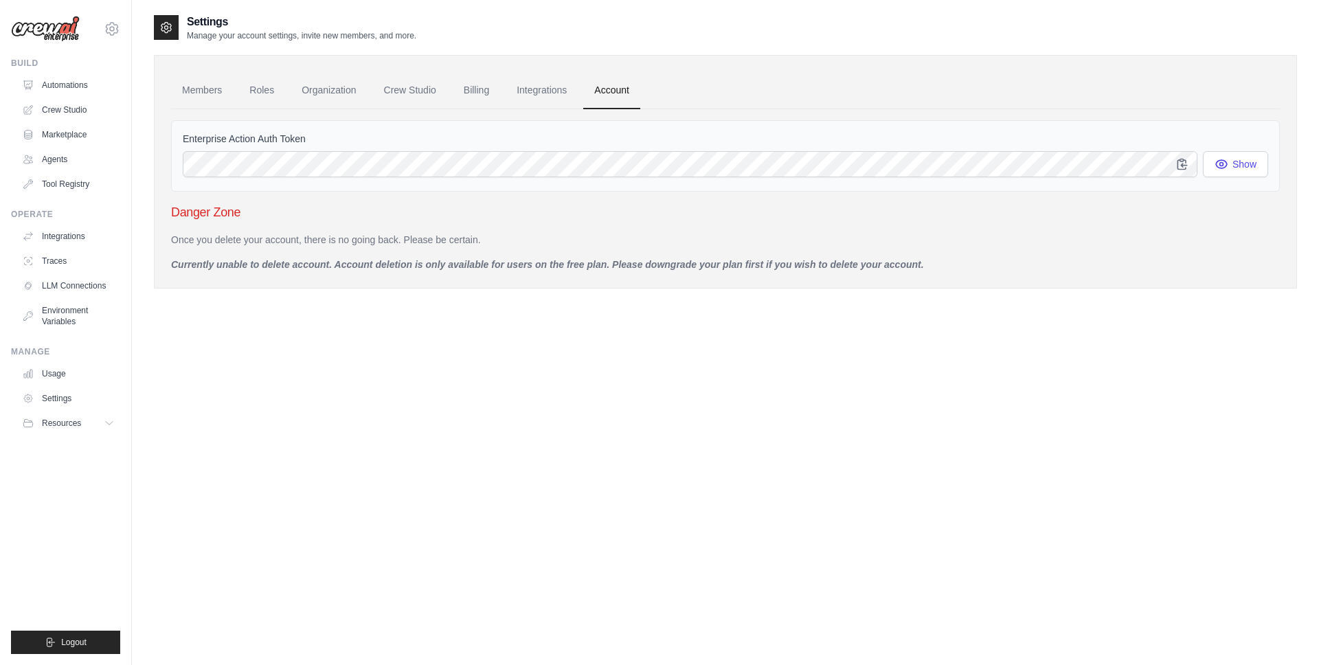
click at [1054, 262] on p "Currently unable to delete account. Account deletion is only available for user…" at bounding box center [725, 265] width 1109 height 14
click at [882, 278] on div "Members Roles Organization Crew Studio Billing Integrations Account Enterprise …" at bounding box center [725, 172] width 1143 height 234
click at [60, 135] on link "Marketplace" at bounding box center [70, 135] width 104 height 22
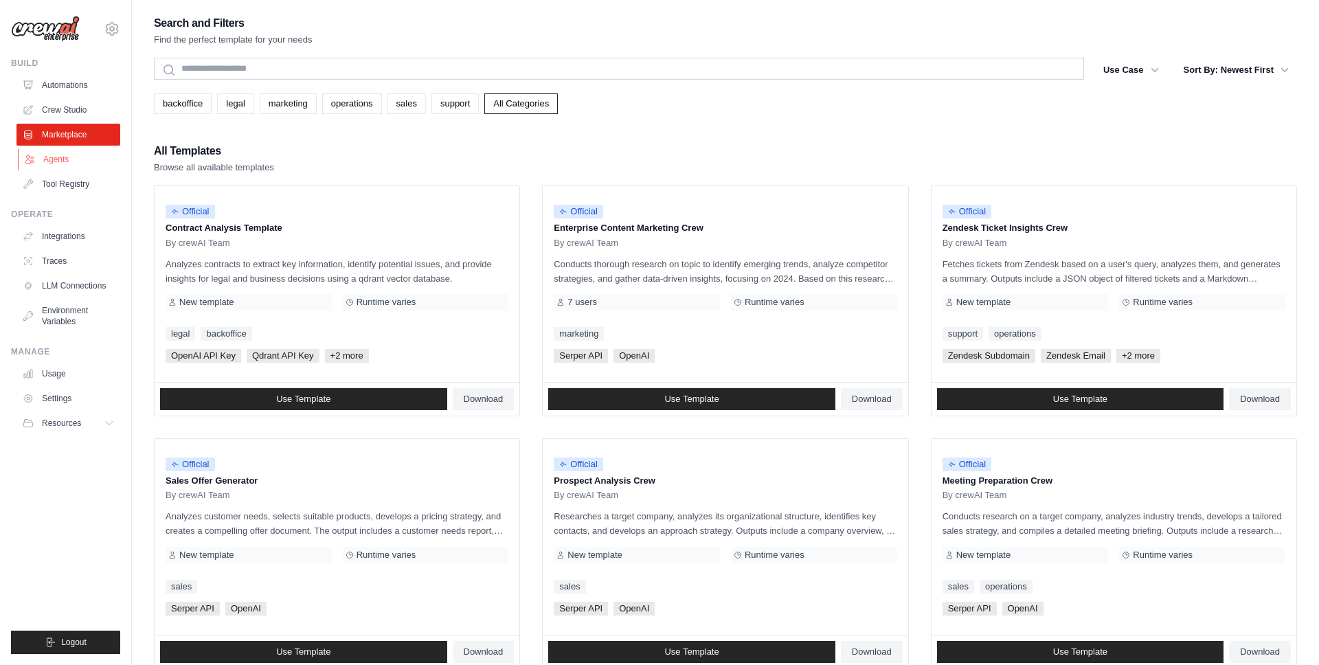
click at [54, 157] on link "Agents" at bounding box center [70, 159] width 104 height 22
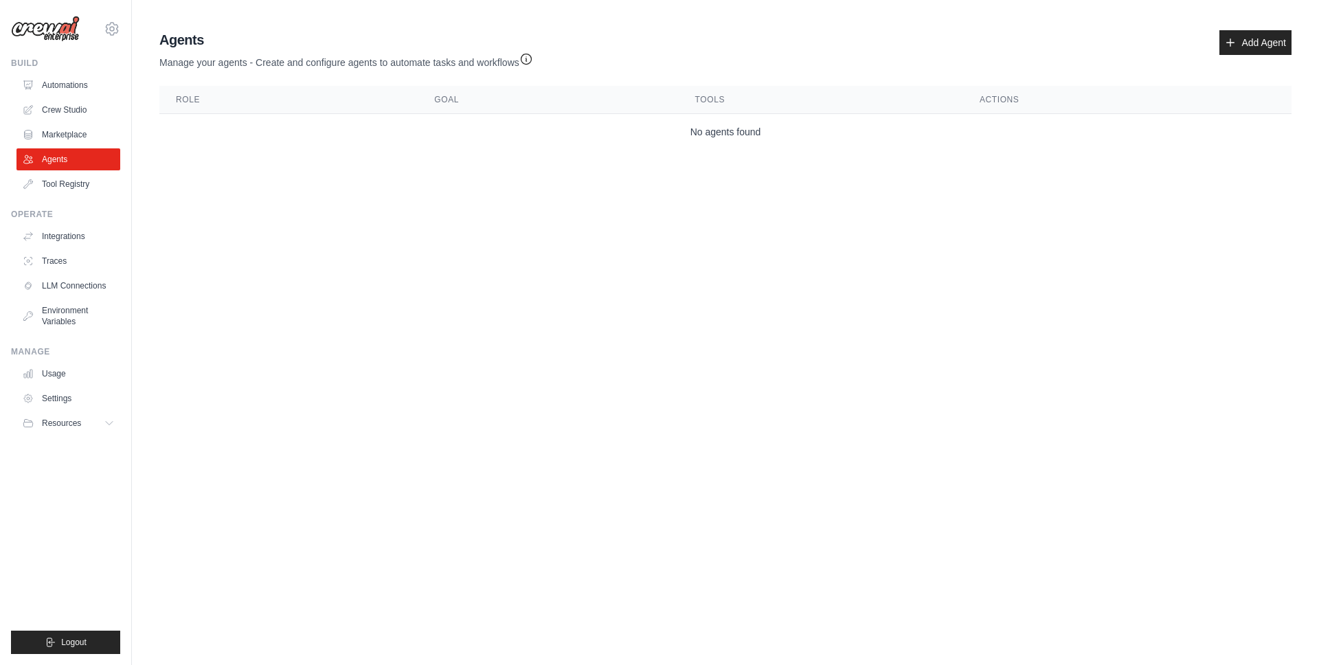
drag, startPoint x: 997, startPoint y: 67, endPoint x: 1119, endPoint y: 48, distance: 123.7
click at [997, 67] on div "Agents Manage your agents - Create and configure agents to automate tasks and w…" at bounding box center [725, 49] width 1132 height 39
click at [1267, 41] on link "Add Agent" at bounding box center [1256, 42] width 72 height 25
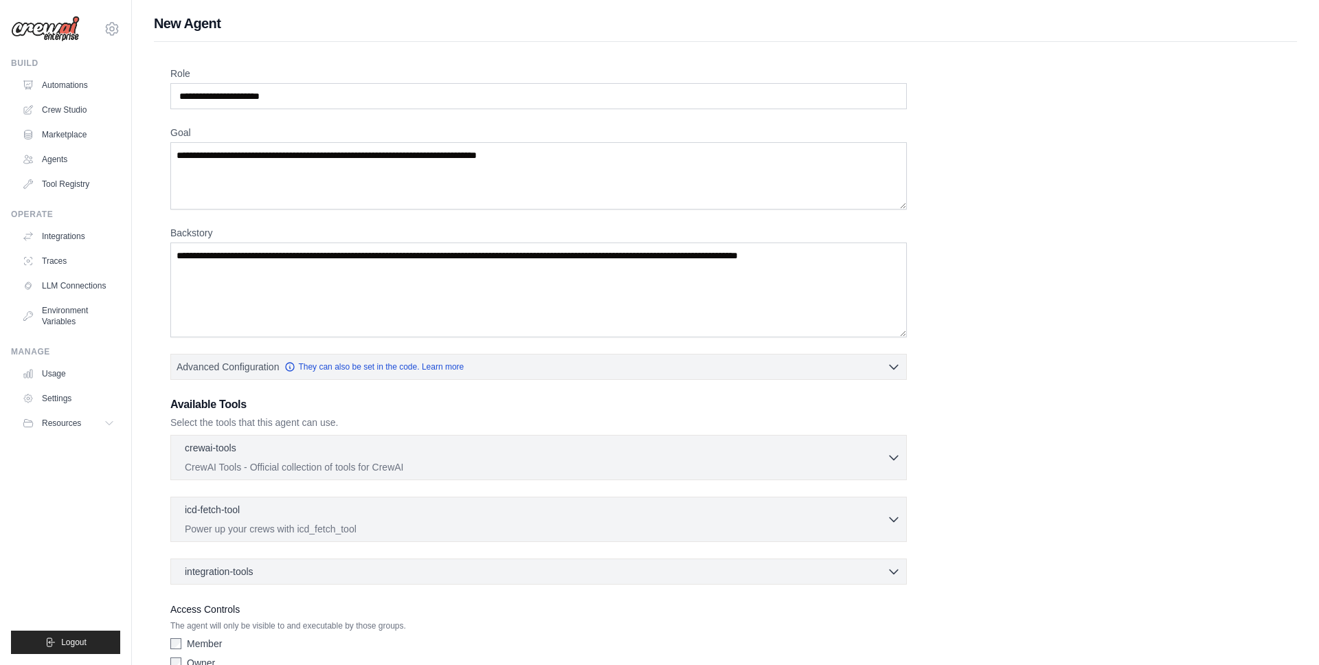
click at [967, 55] on div "Role Goal Backstory Advanced Configuration They can also be set in the code. Le…" at bounding box center [725, 383] width 1143 height 682
click at [66, 158] on link "Agents" at bounding box center [70, 159] width 104 height 22
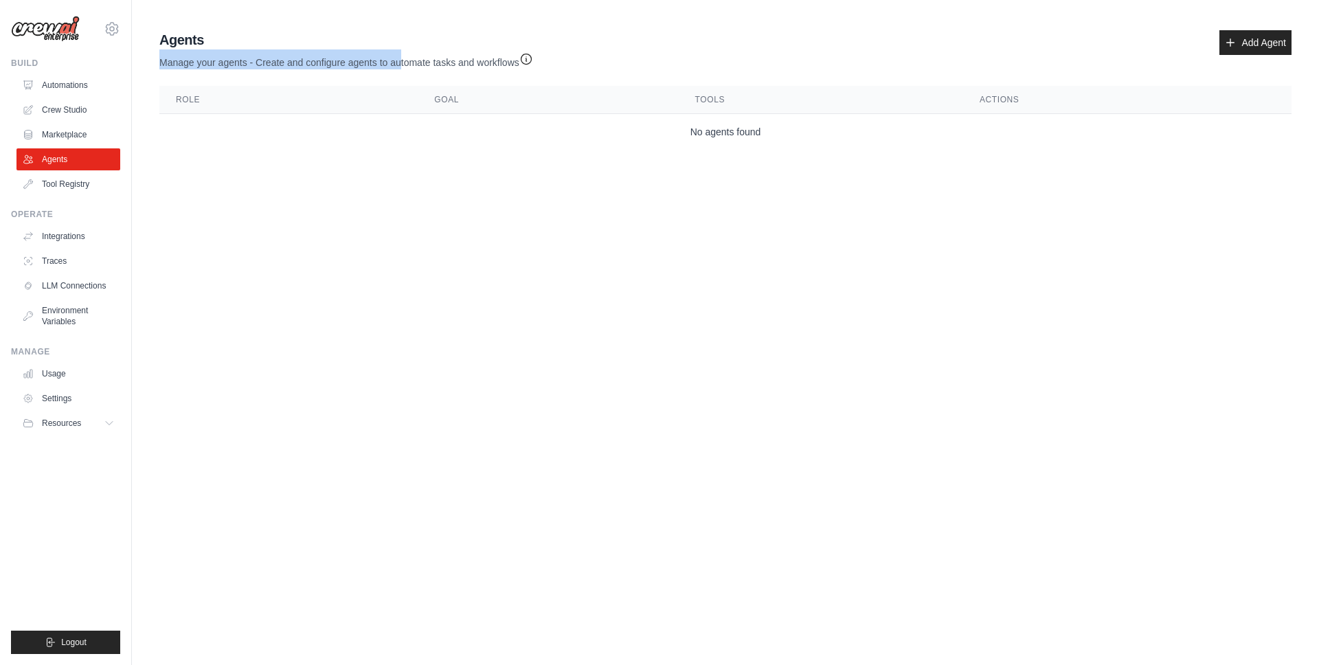
drag, startPoint x: 163, startPoint y: 67, endPoint x: 419, endPoint y: 66, distance: 256.3
click at [414, 66] on p "Manage your agents - Create and configure agents to automate tasks and workflows" at bounding box center [346, 59] width 374 height 20
click at [427, 67] on p "Manage your agents - Create and configure agents to automate tasks and workflows" at bounding box center [346, 59] width 374 height 20
click at [1253, 45] on link "Add Agent" at bounding box center [1256, 42] width 72 height 25
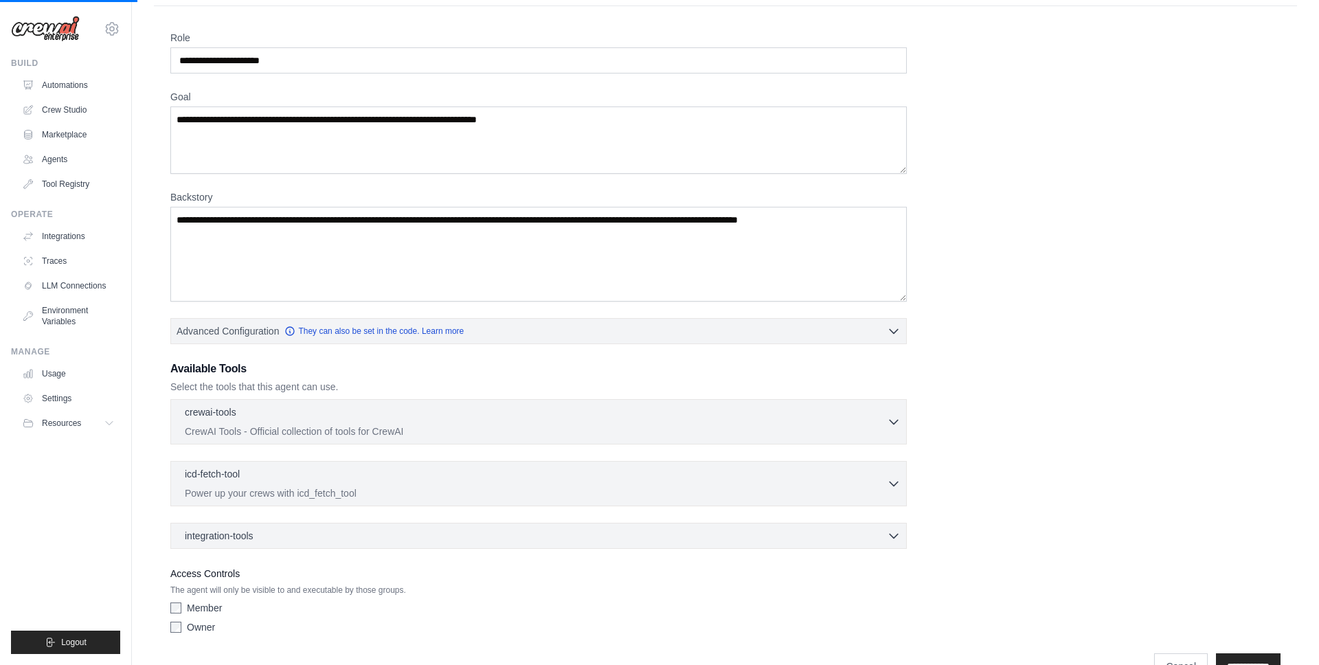
scroll to position [72, 0]
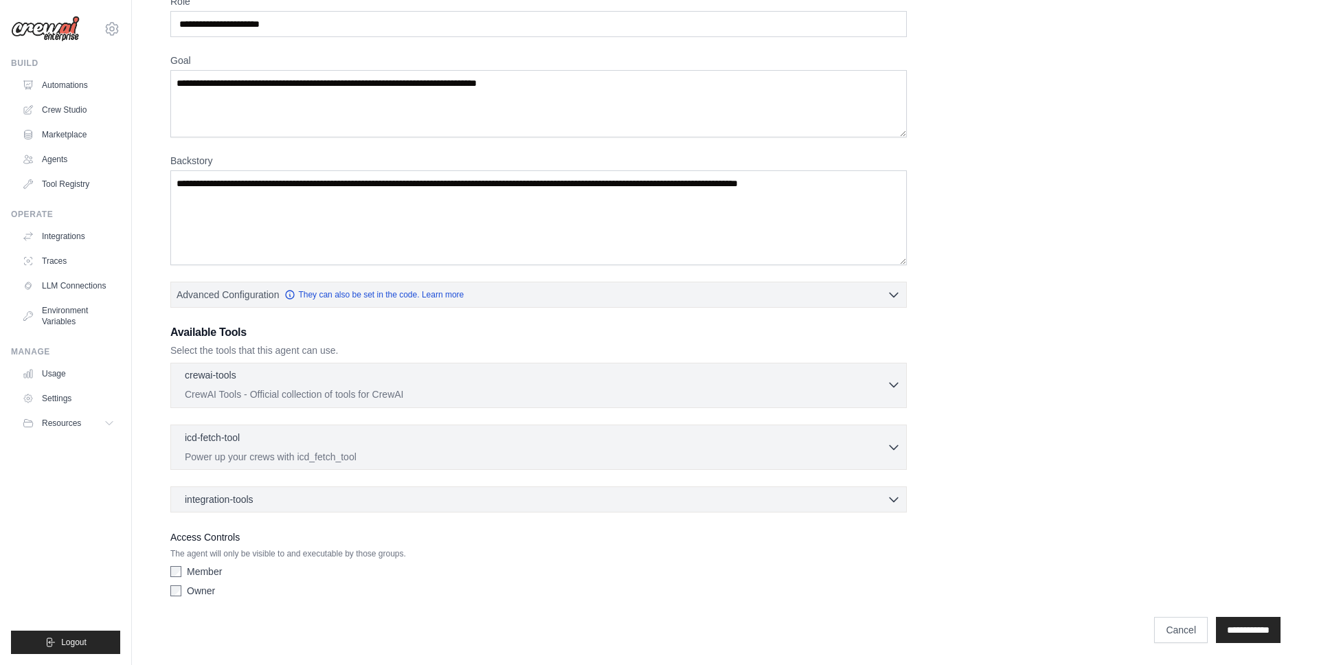
drag, startPoint x: 177, startPoint y: 370, endPoint x: 240, endPoint y: 377, distance: 62.8
click at [239, 377] on button "crewai-tools 0 selected CrewAI Tools - Official collection of tools for CrewAI" at bounding box center [539, 384] width 724 height 33
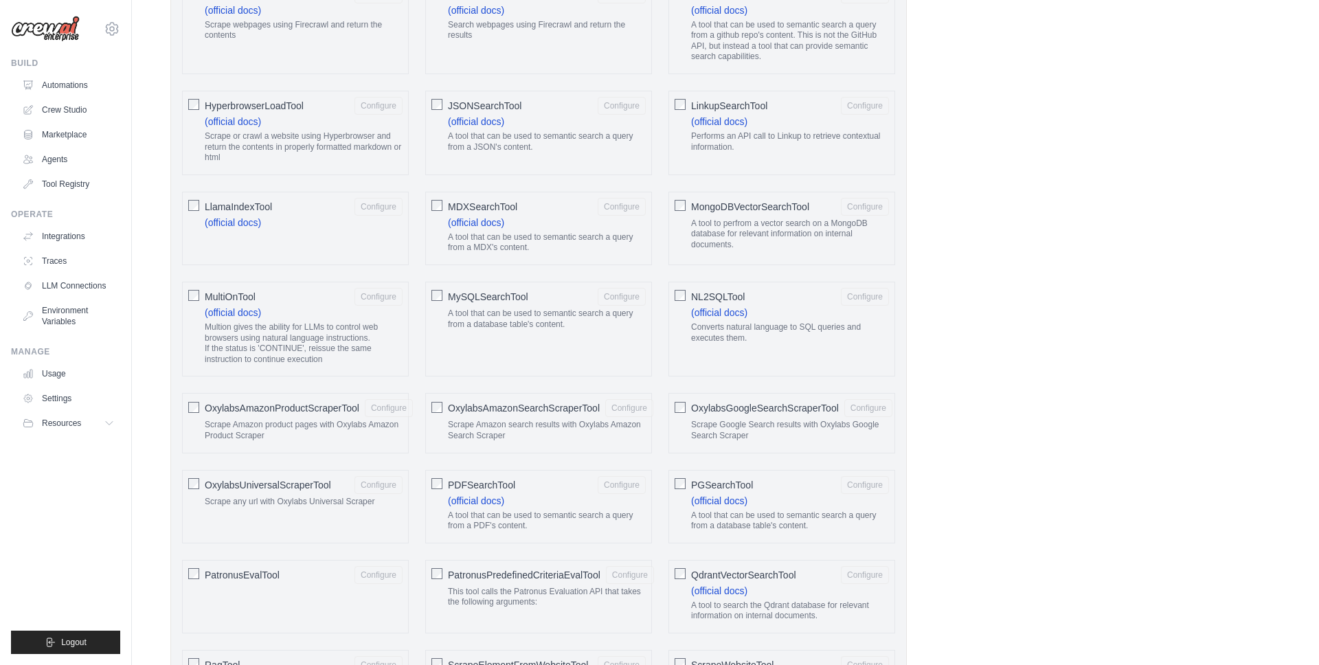
scroll to position [0, 0]
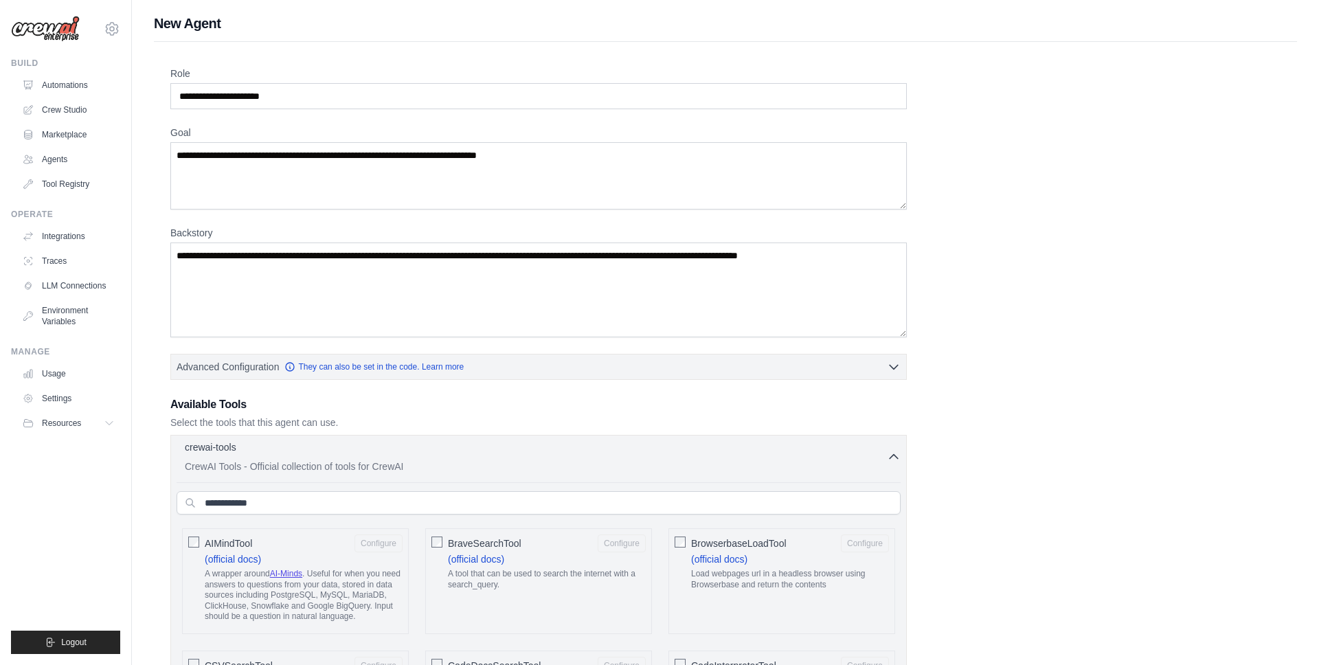
click at [477, 464] on p "CrewAI Tools - Official collection of tools for CrewAI" at bounding box center [536, 467] width 702 height 14
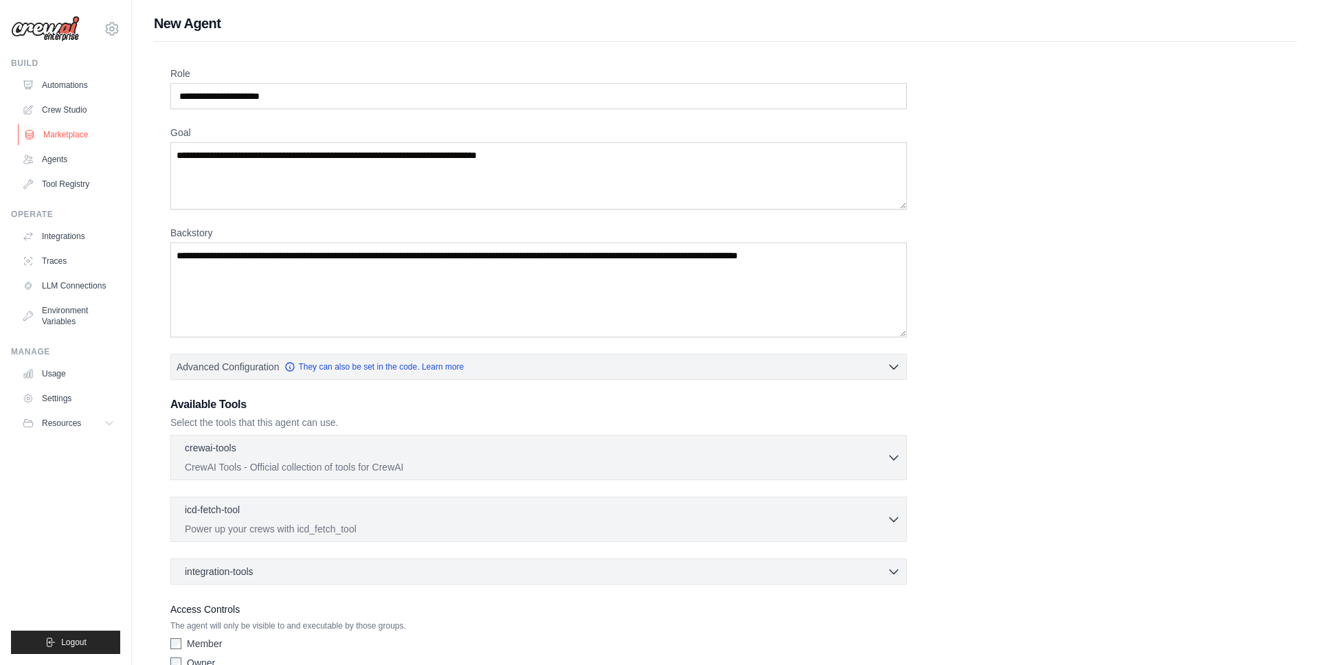
click at [72, 138] on link "Marketplace" at bounding box center [70, 135] width 104 height 22
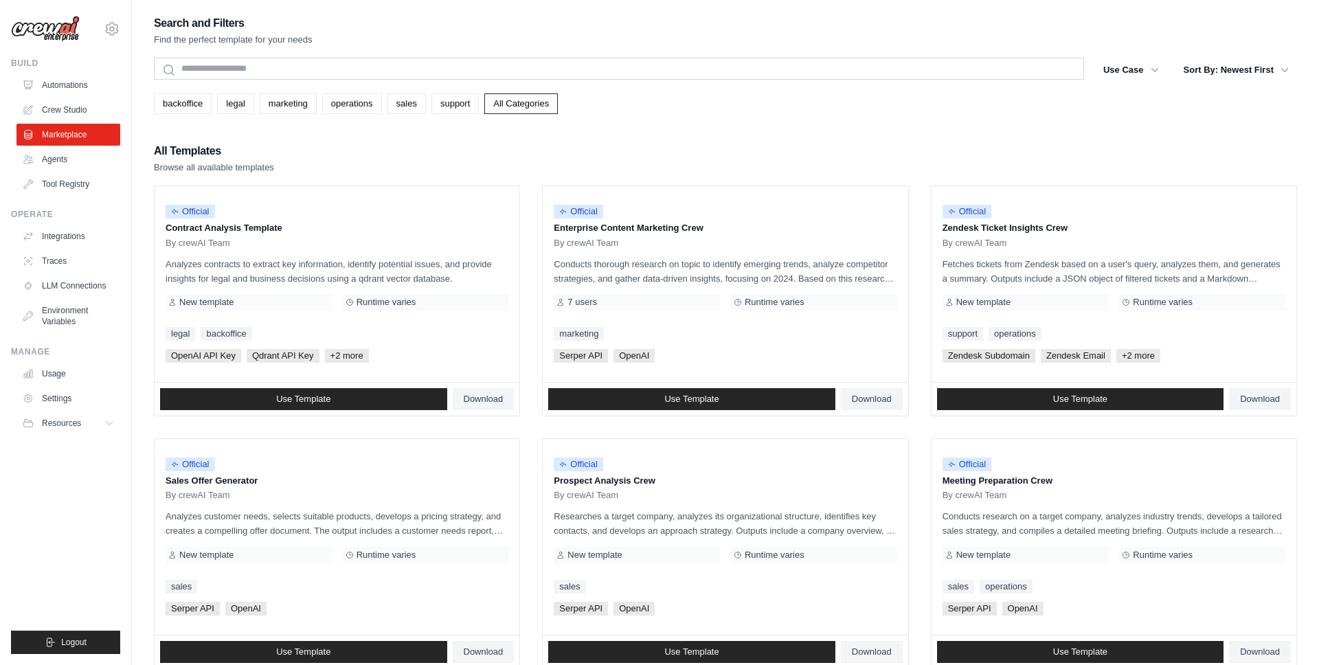
click at [462, 156] on div "All Templates Browse all available templates" at bounding box center [725, 158] width 1143 height 33
click at [40, 111] on link "Crew Studio" at bounding box center [70, 110] width 104 height 22
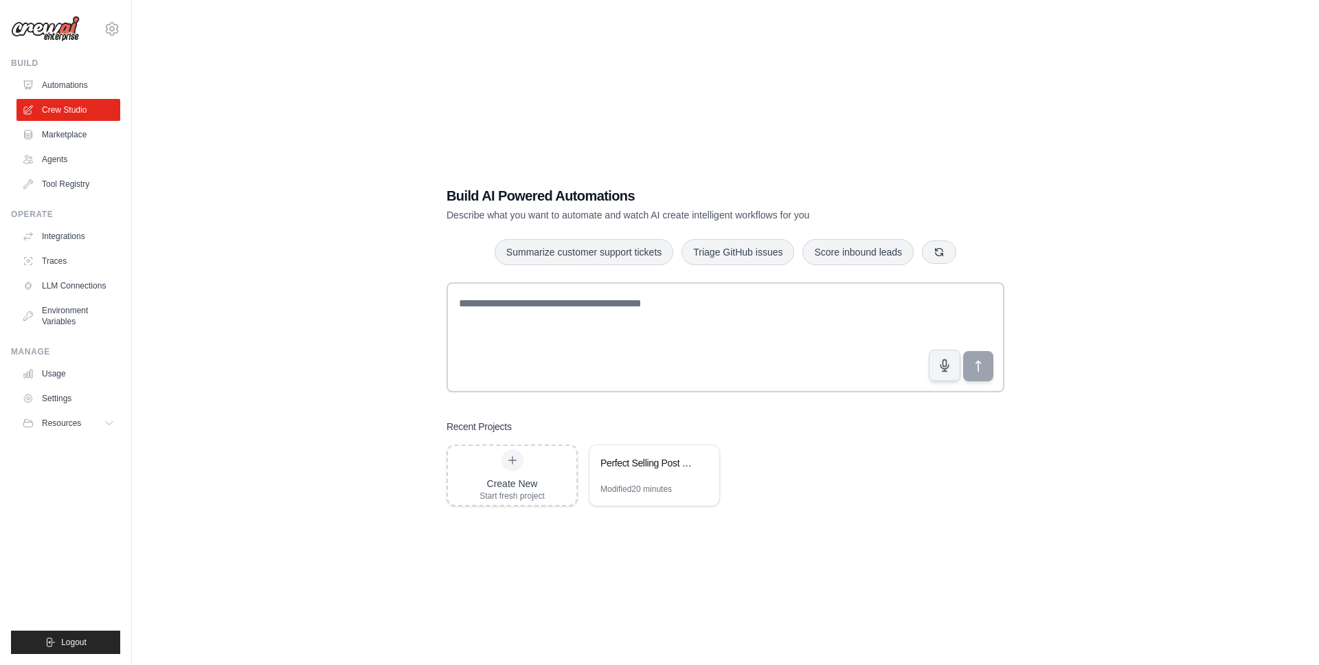
click at [265, 232] on div "Build AI Powered Automations Describe what you want to automate and watch AI cr…" at bounding box center [725, 346] width 1143 height 665
click at [84, 87] on link "Automations" at bounding box center [70, 85] width 104 height 22
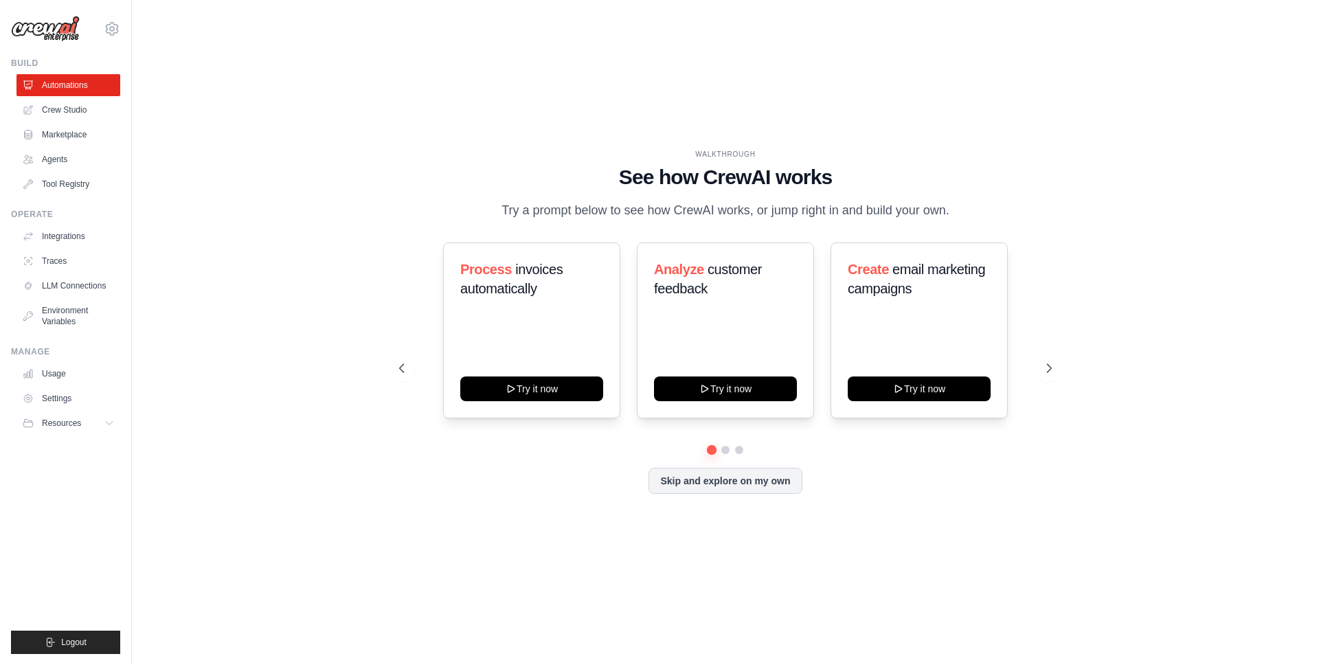
click at [266, 138] on div "WALKTHROUGH See how CrewAI works Try a prompt below to see how CrewAI works, or…" at bounding box center [725, 333] width 1143 height 638
click at [64, 401] on link "Settings" at bounding box center [70, 399] width 104 height 22
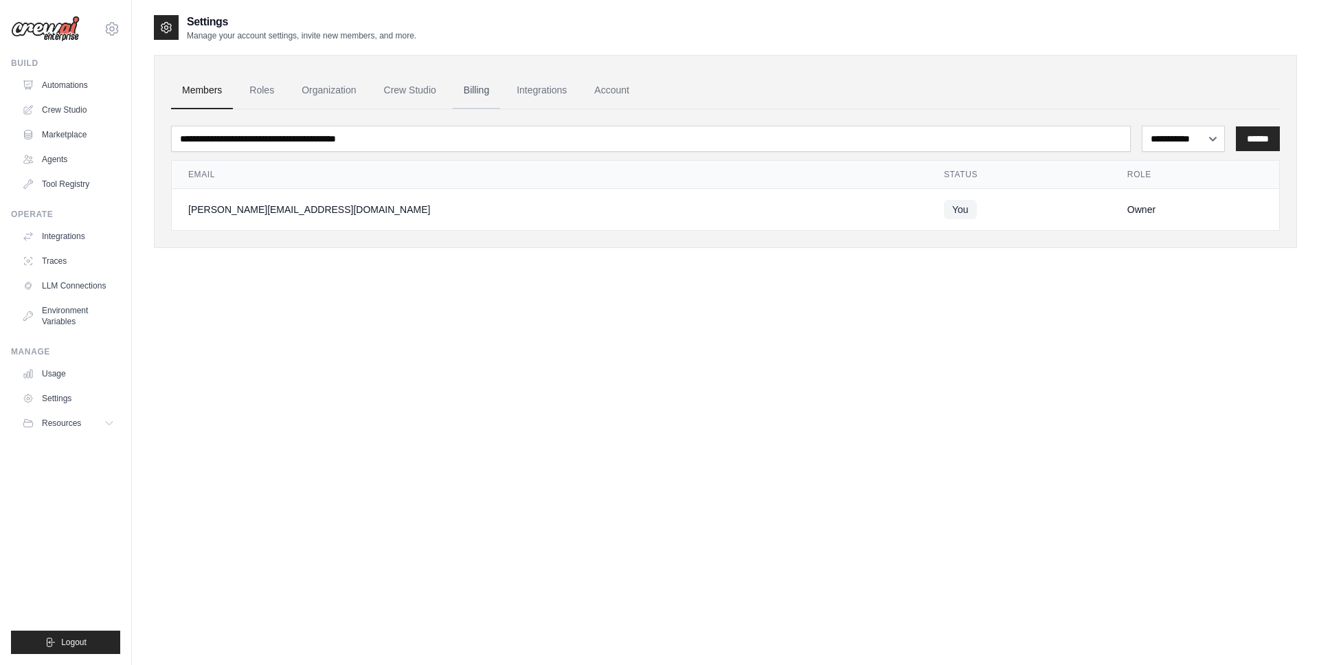
click at [480, 89] on link "Billing" at bounding box center [476, 90] width 47 height 37
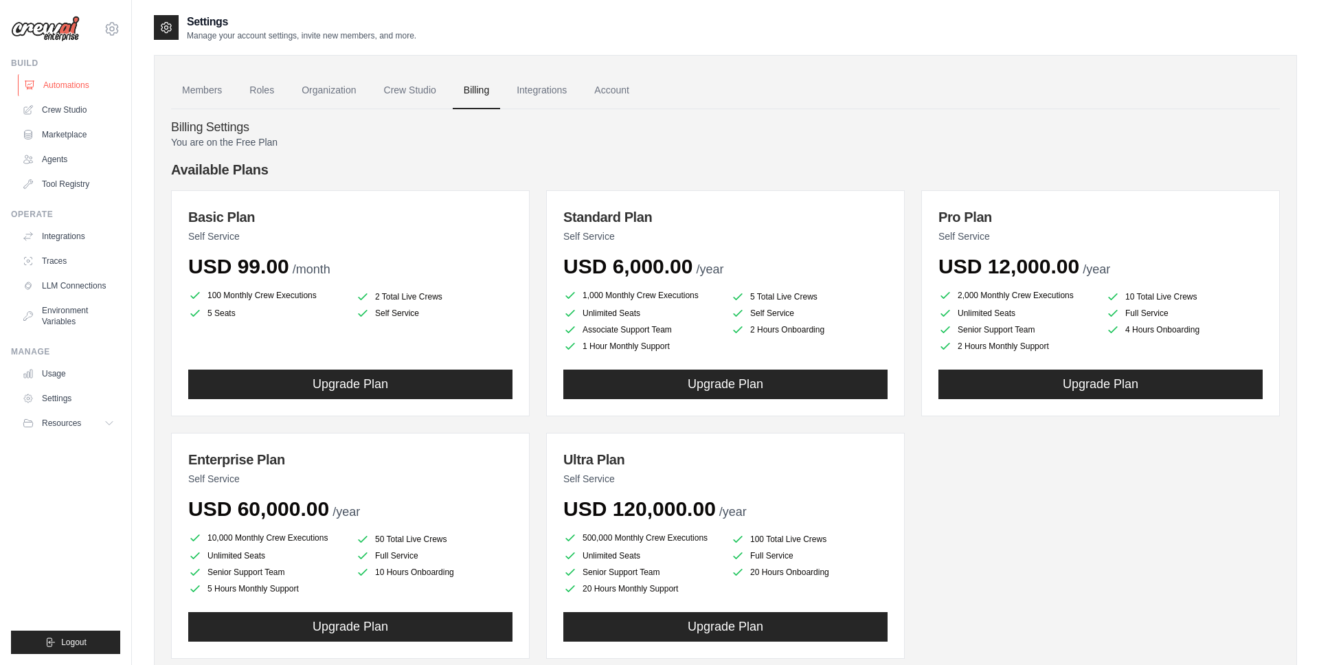
click at [73, 88] on link "Automations" at bounding box center [70, 85] width 104 height 22
